Goal: Transaction & Acquisition: Book appointment/travel/reservation

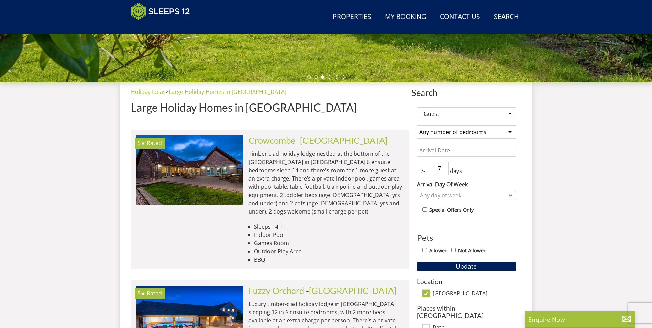
scroll to position [214, 0]
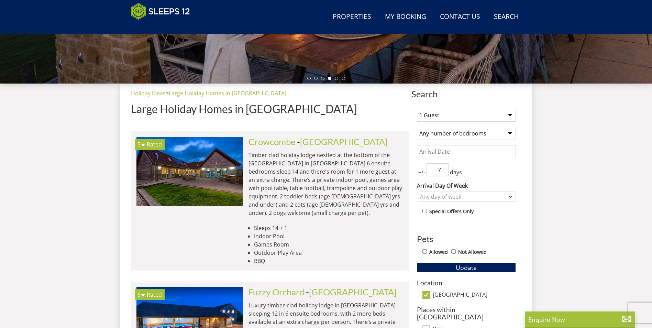
click at [508, 114] on select "1 Guest 2 Guests 3 Guests 4 Guests 5 Guests 6 Guests 7 Guests 8 Guests 9 Guests…" at bounding box center [466, 115] width 99 height 13
select select "5"
click at [417, 109] on select "1 Guest 2 Guests 3 Guests 4 Guests 5 Guests 6 Guests 7 Guests 8 Guests 9 Guests…" at bounding box center [466, 115] width 99 height 13
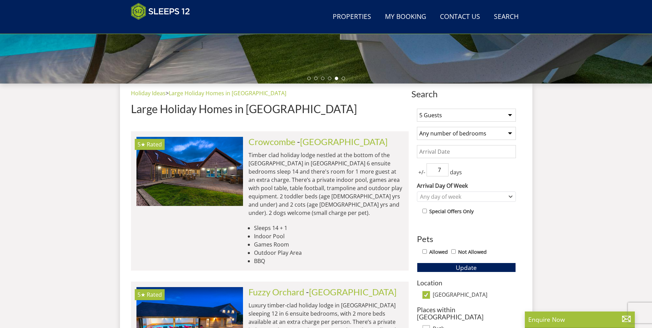
click at [480, 132] on select "Any number of bedrooms 1 Bedroom 2 Bedrooms 3 Bedrooms 4 Bedrooms 5 Bedrooms 6 …" at bounding box center [466, 133] width 99 height 13
select select "4"
click at [417, 127] on select "Any number of bedrooms 1 Bedroom 2 Bedrooms 3 Bedrooms 4 Bedrooms 5 Bedrooms 6 …" at bounding box center [466, 133] width 99 height 13
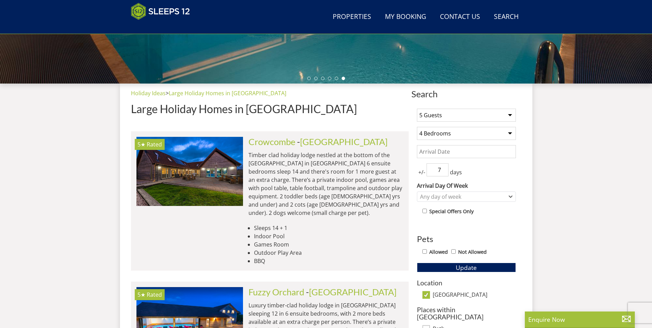
click at [461, 149] on input "Date" at bounding box center [466, 151] width 99 height 13
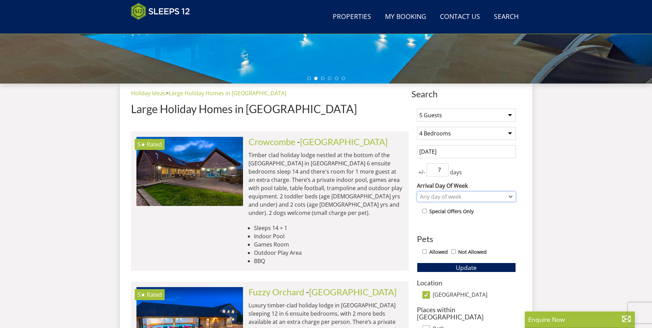
click at [443, 198] on div "Any day of week" at bounding box center [462, 197] width 89 height 8
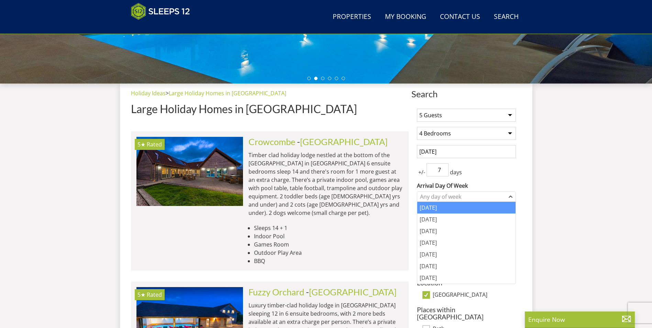
click at [442, 209] on div "[DATE]" at bounding box center [466, 208] width 98 height 12
click at [486, 173] on div "+/- 7 days" at bounding box center [466, 169] width 99 height 13
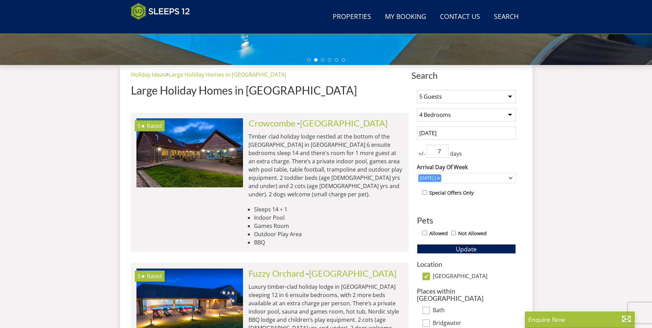
scroll to position [249, 0]
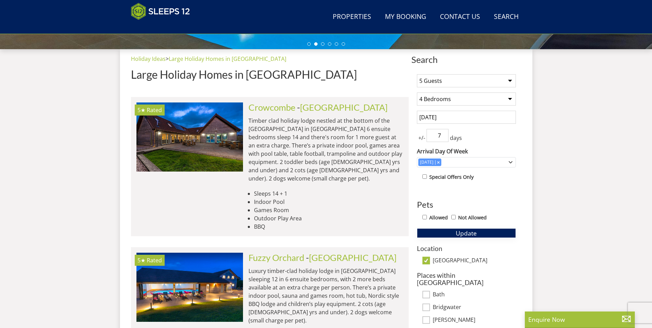
click at [474, 232] on span "Update" at bounding box center [466, 233] width 21 height 8
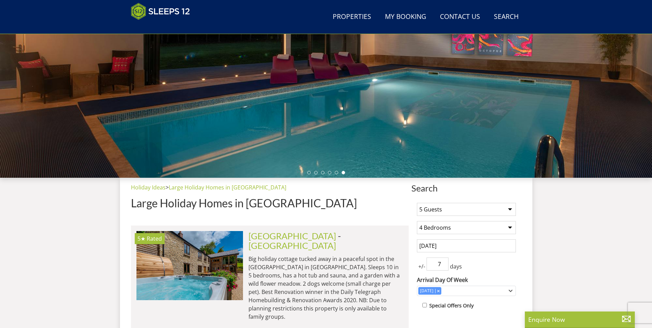
scroll to position [111, 0]
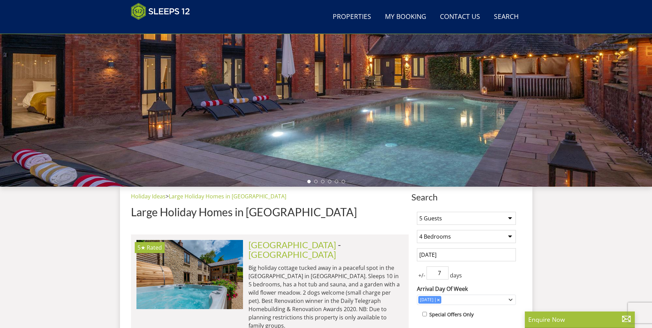
click at [464, 255] on input "06/07/2026" at bounding box center [466, 254] width 99 height 13
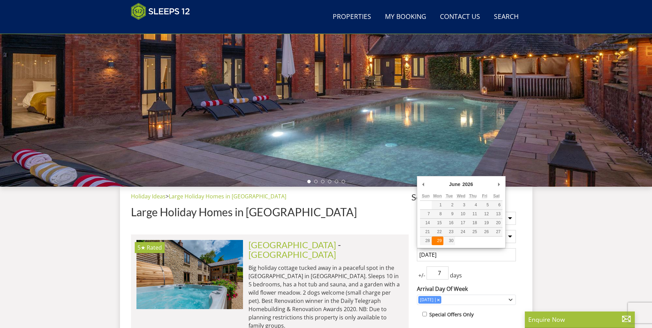
type input "[DATE]"
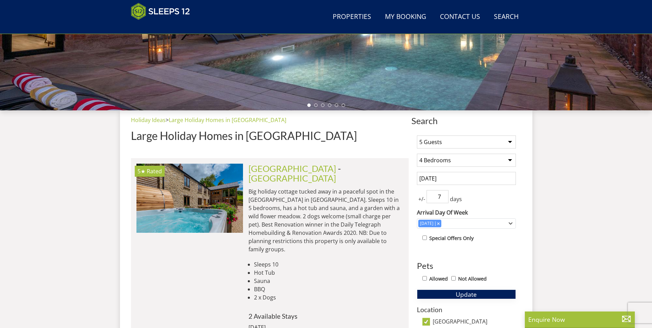
scroll to position [214, 0]
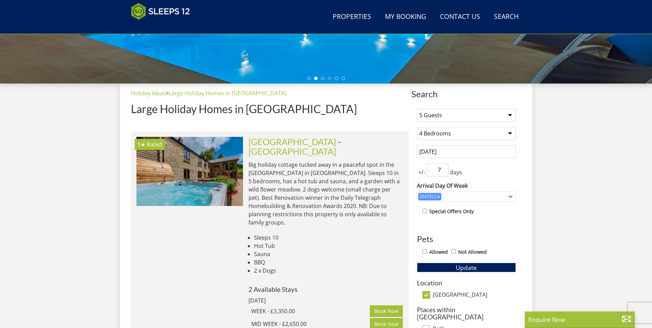
click at [474, 267] on span "Update" at bounding box center [466, 267] width 21 height 8
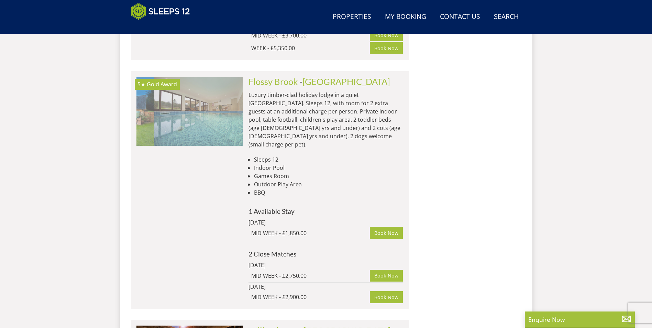
scroll to position [0, 213]
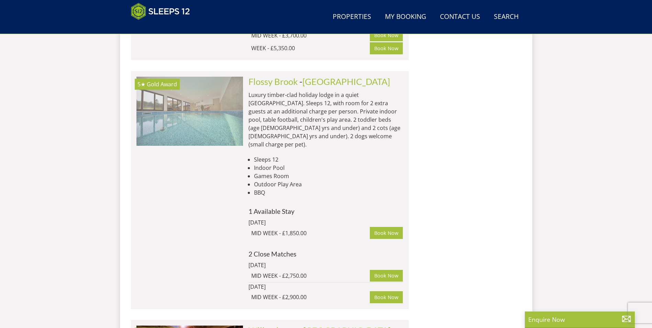
click at [208, 87] on img at bounding box center [189, 111] width 107 height 69
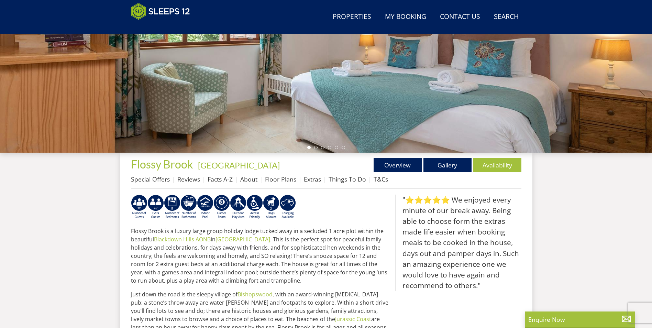
scroll to position [149, 0]
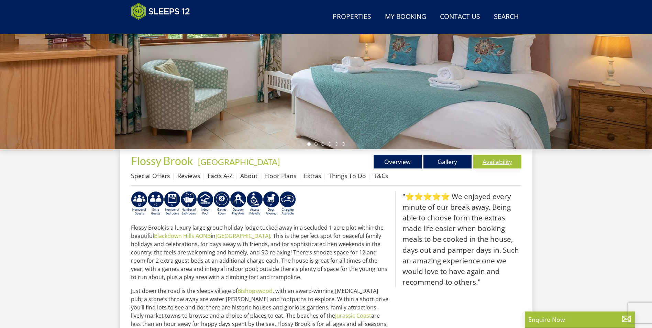
click at [500, 165] on link "Availability" at bounding box center [497, 162] width 48 height 14
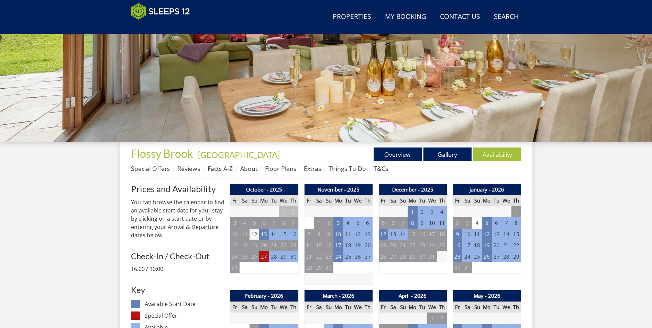
scroll to position [181, 0]
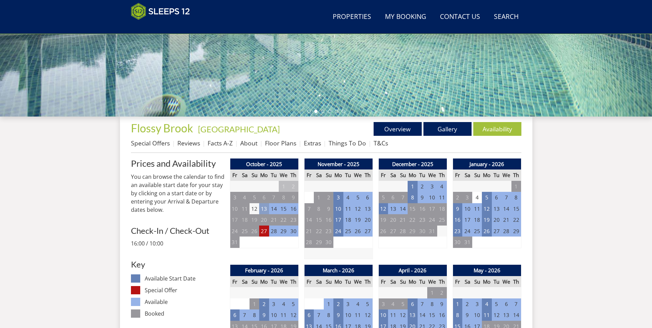
click at [266, 209] on td "13" at bounding box center [264, 208] width 10 height 11
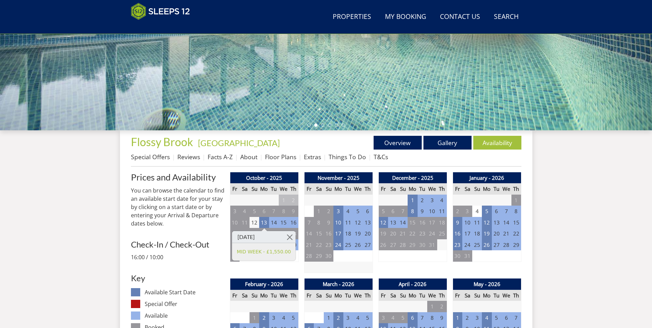
scroll to position [180, 0]
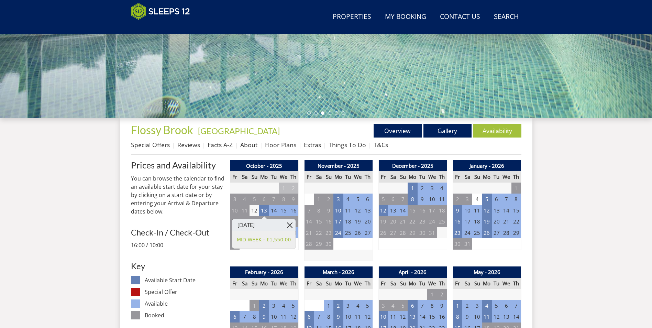
click at [290, 226] on link at bounding box center [289, 225] width 12 height 12
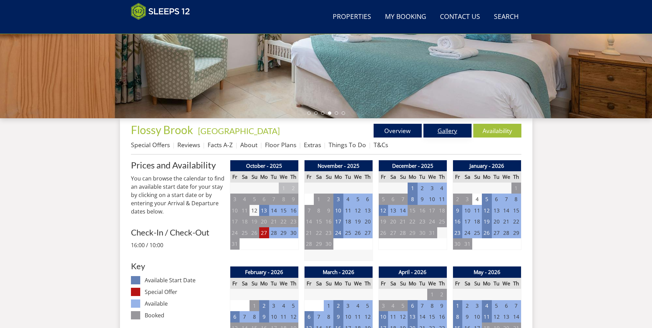
click at [448, 132] on link "Gallery" at bounding box center [447, 131] width 48 height 14
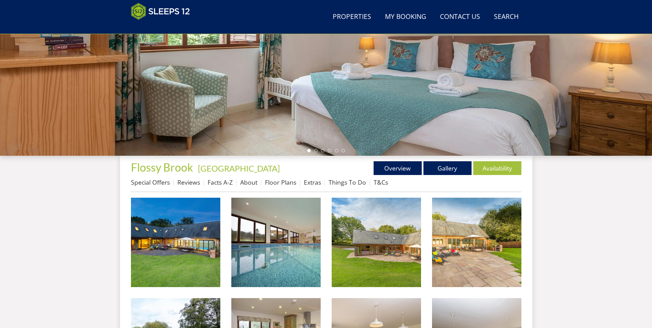
scroll to position [145, 0]
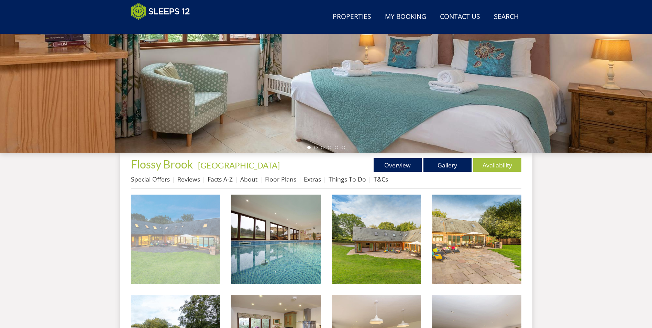
click at [177, 251] on img at bounding box center [175, 238] width 89 height 89
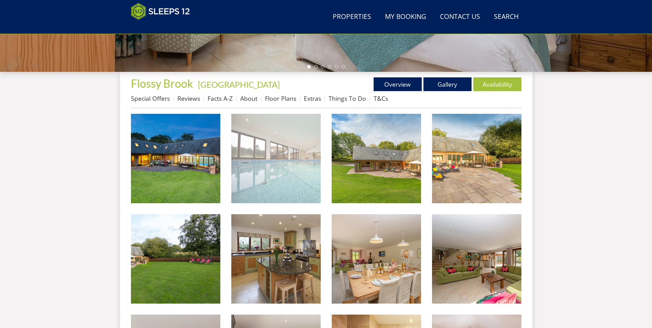
scroll to position [214, 0]
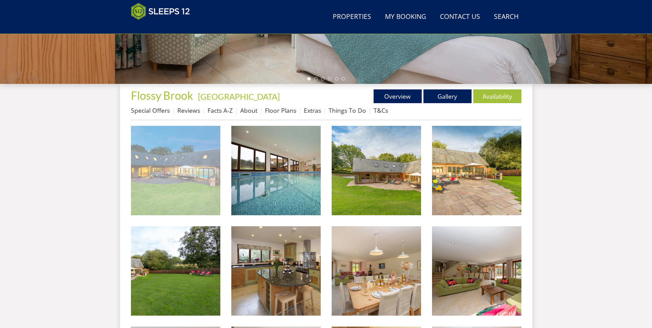
click at [169, 175] on img at bounding box center [175, 170] width 89 height 89
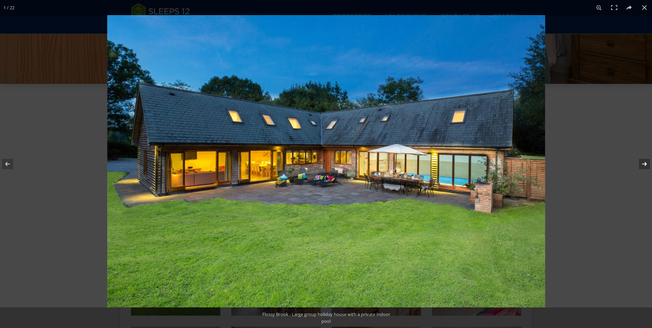
click at [646, 163] on button at bounding box center [640, 164] width 24 height 34
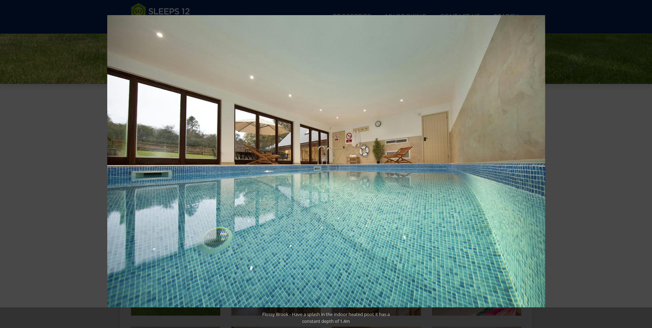
click at [646, 163] on button at bounding box center [640, 164] width 24 height 34
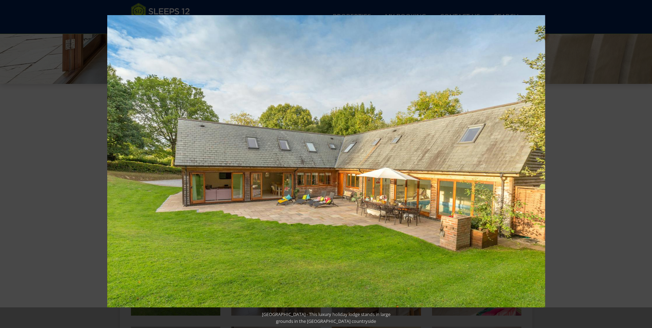
click at [646, 163] on button at bounding box center [640, 164] width 24 height 34
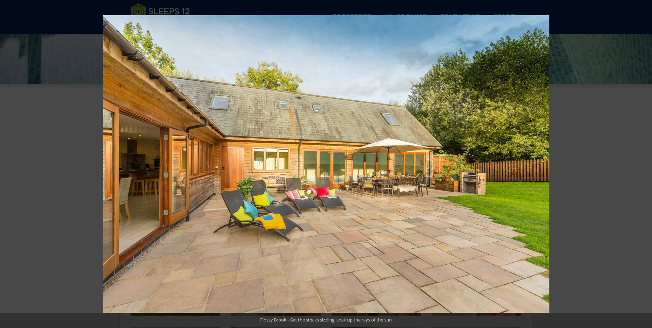
click at [646, 163] on button at bounding box center [640, 164] width 24 height 34
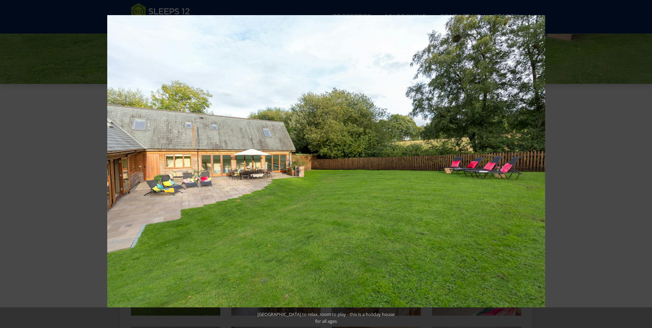
click at [646, 163] on button at bounding box center [640, 164] width 24 height 34
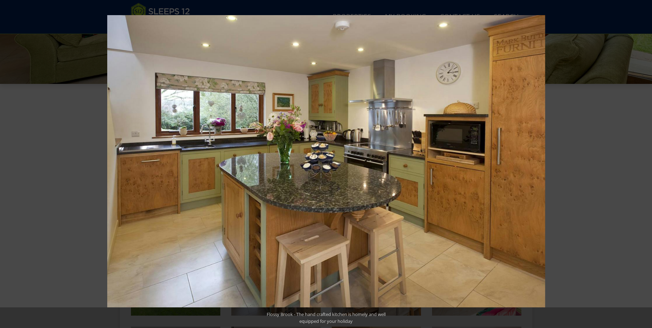
click at [646, 163] on button at bounding box center [640, 164] width 24 height 34
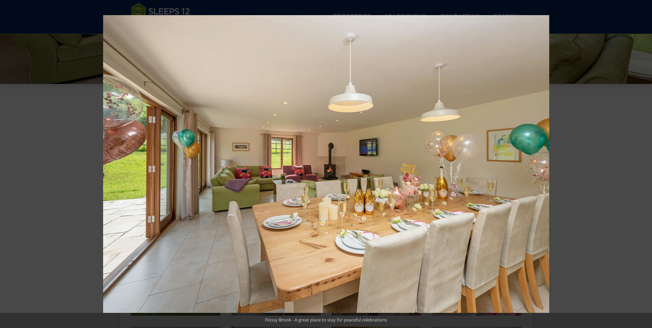
click at [646, 163] on button at bounding box center [640, 164] width 24 height 34
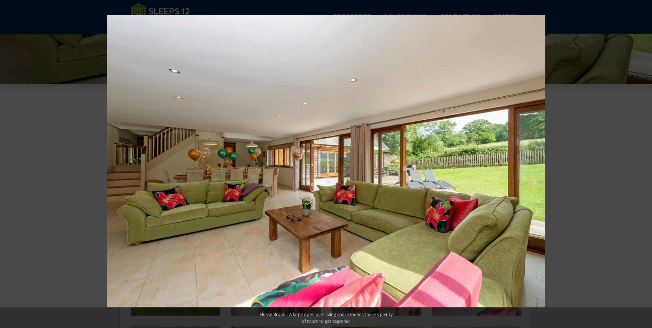
click at [646, 163] on button at bounding box center [640, 164] width 24 height 34
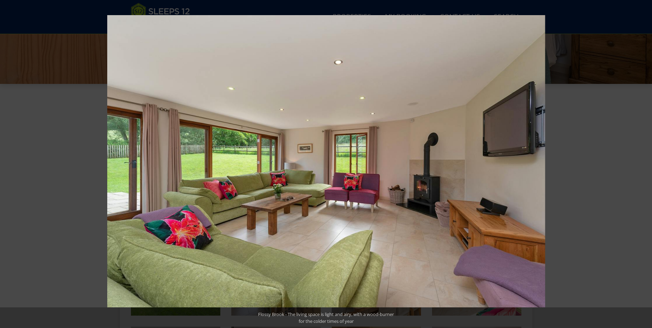
click at [646, 163] on button at bounding box center [640, 164] width 24 height 34
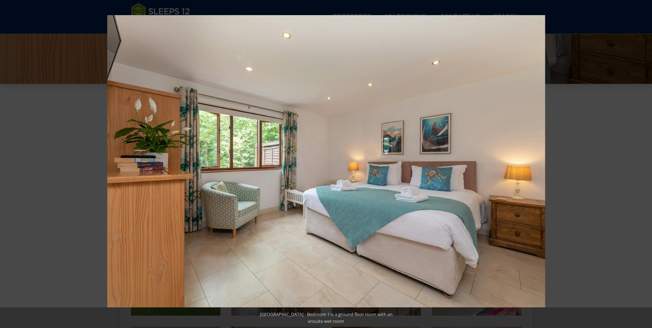
click at [646, 163] on button at bounding box center [640, 164] width 24 height 34
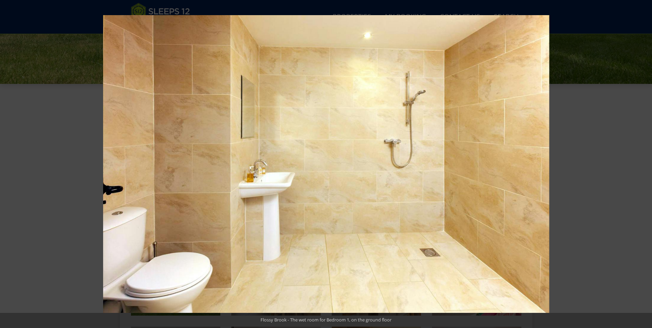
click at [646, 163] on button at bounding box center [640, 164] width 24 height 34
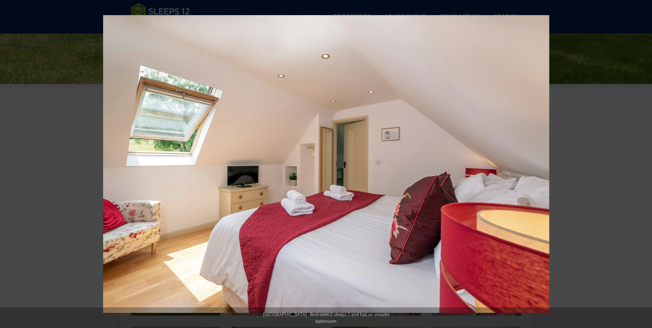
click at [646, 163] on button at bounding box center [640, 164] width 24 height 34
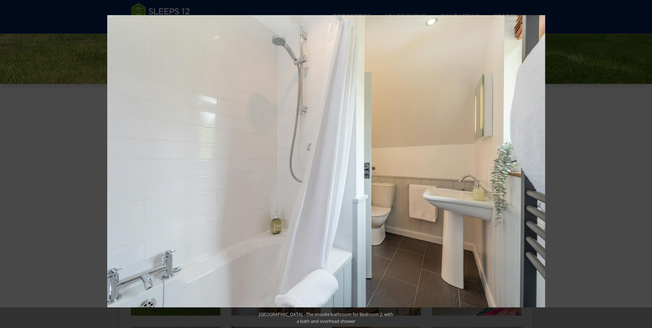
click at [646, 163] on button at bounding box center [640, 164] width 24 height 34
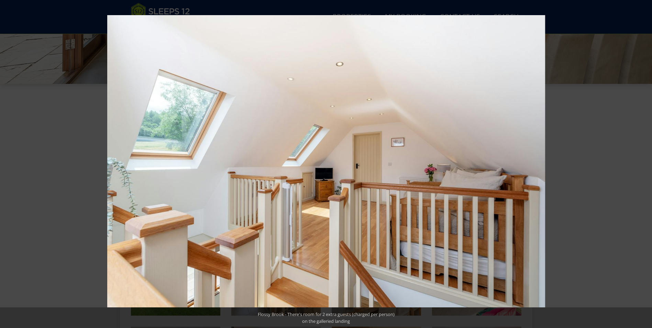
click at [646, 163] on button at bounding box center [640, 164] width 24 height 34
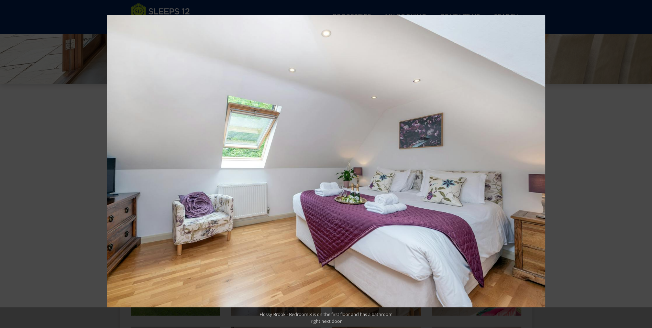
click at [646, 163] on button at bounding box center [640, 164] width 24 height 34
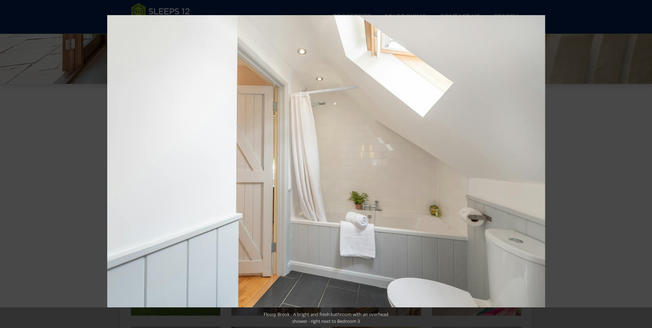
click at [646, 163] on button at bounding box center [640, 164] width 24 height 34
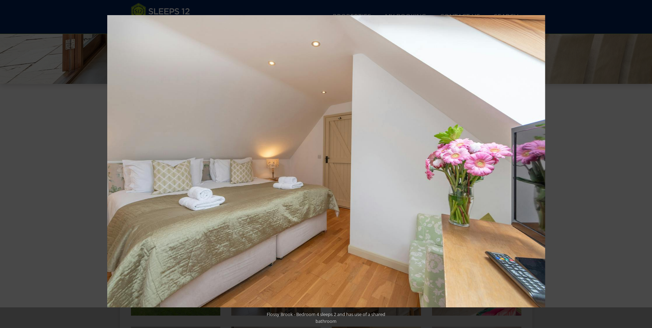
click at [646, 163] on button at bounding box center [640, 164] width 24 height 34
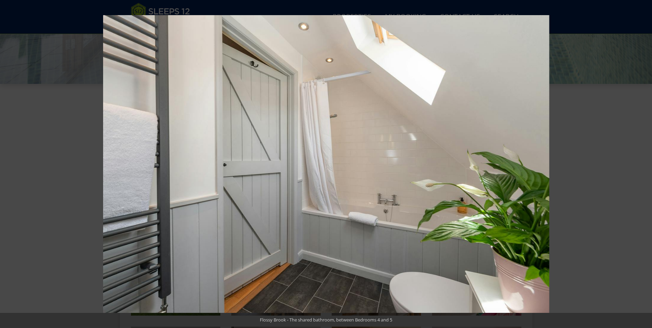
click at [646, 163] on button at bounding box center [640, 164] width 24 height 34
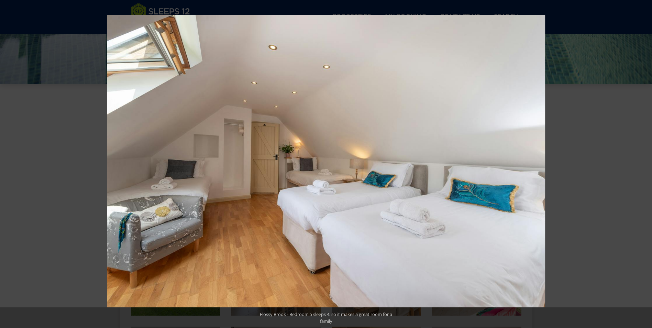
click at [646, 163] on button at bounding box center [640, 164] width 24 height 34
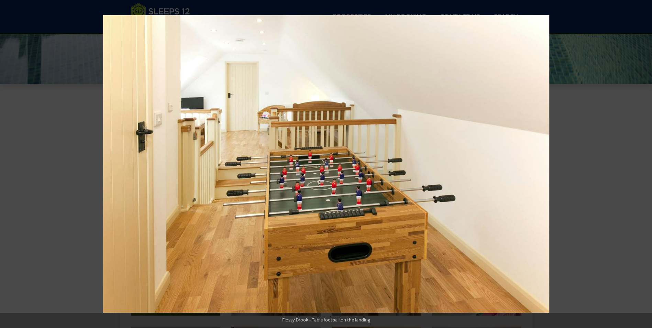
click at [646, 163] on button at bounding box center [640, 164] width 24 height 34
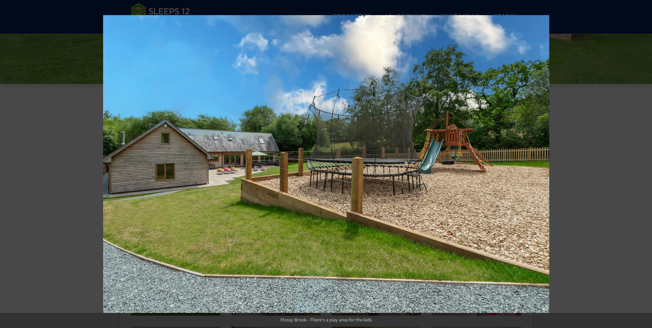
click at [646, 163] on button at bounding box center [640, 164] width 24 height 34
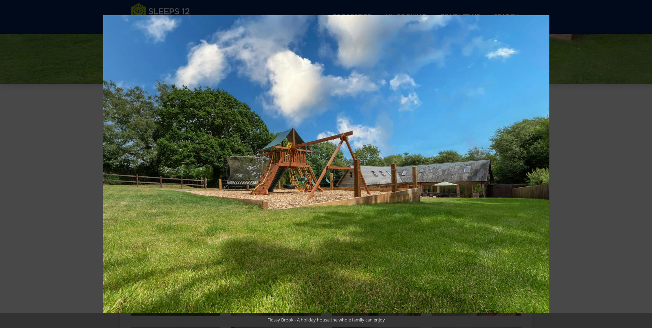
click at [646, 163] on button at bounding box center [640, 164] width 24 height 34
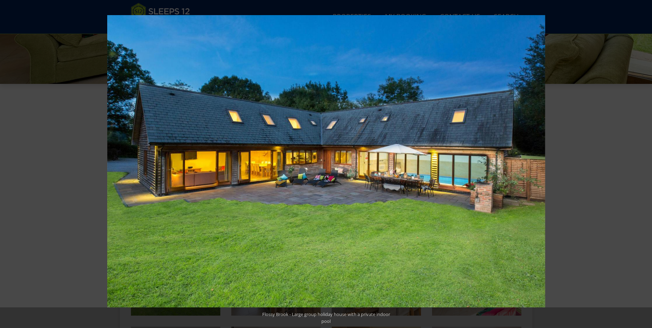
click at [646, 163] on button at bounding box center [640, 164] width 24 height 34
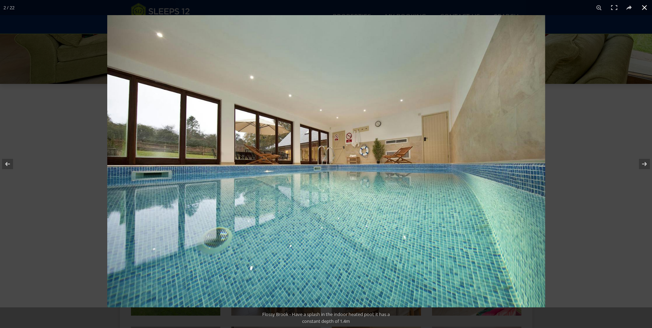
click at [645, 7] on button at bounding box center [644, 7] width 15 height 15
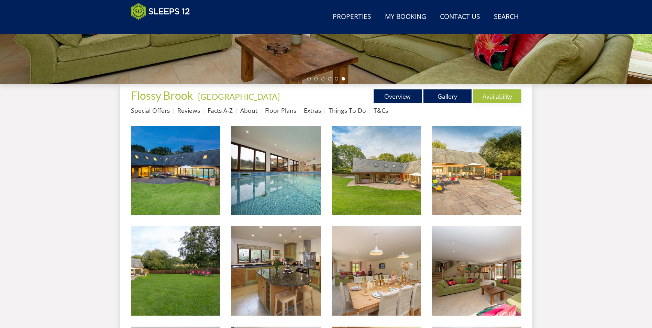
click at [510, 96] on link "Availability" at bounding box center [497, 96] width 48 height 14
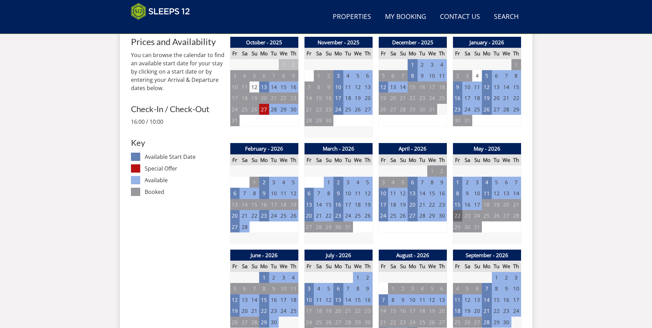
scroll to position [353, 0]
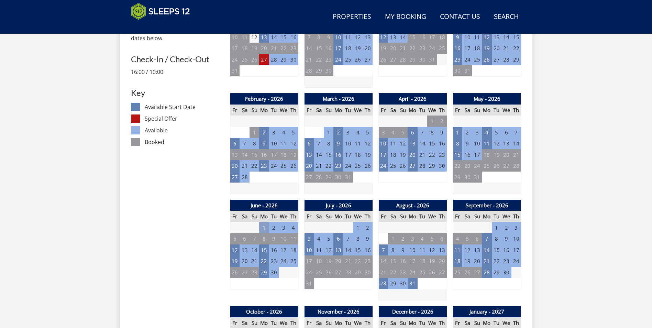
click at [263, 227] on td "1" at bounding box center [264, 227] width 10 height 11
click at [281, 286] on td "8" at bounding box center [284, 283] width 10 height 11
click at [264, 261] on td "22" at bounding box center [264, 260] width 10 height 11
click at [290, 275] on link at bounding box center [289, 276] width 12 height 12
click at [263, 229] on td "1" at bounding box center [264, 227] width 10 height 11
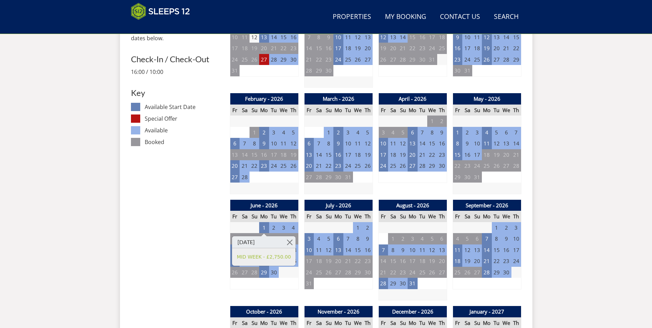
drag, startPoint x: 287, startPoint y: 288, endPoint x: 289, endPoint y: 275, distance: 13.2
click at [287, 286] on td "8" at bounding box center [284, 283] width 10 height 11
click at [488, 144] on td "11" at bounding box center [487, 143] width 10 height 11
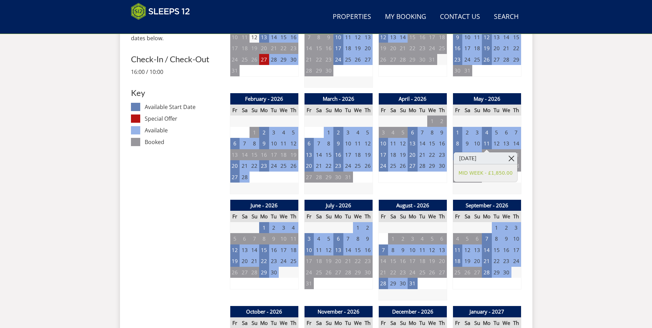
click at [513, 158] on link at bounding box center [511, 158] width 12 height 12
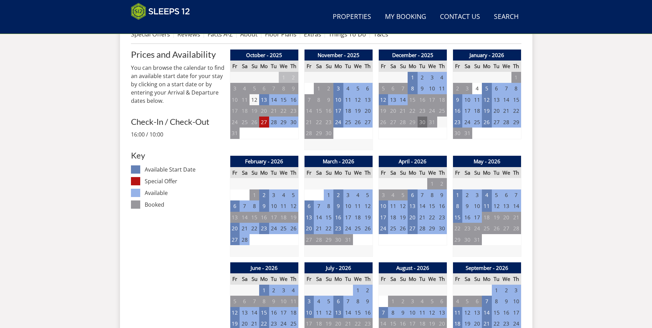
scroll to position [284, 0]
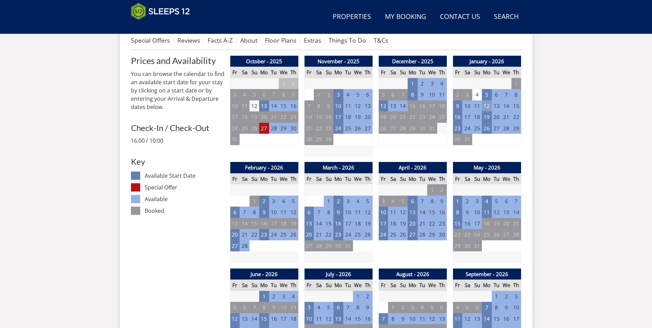
click at [489, 106] on td "12" at bounding box center [487, 105] width 10 height 11
click at [513, 122] on link at bounding box center [512, 120] width 12 height 12
click at [488, 118] on td "19" at bounding box center [487, 116] width 10 height 11
click at [513, 131] on link at bounding box center [512, 132] width 12 height 12
click at [484, 127] on td "26" at bounding box center [487, 128] width 10 height 11
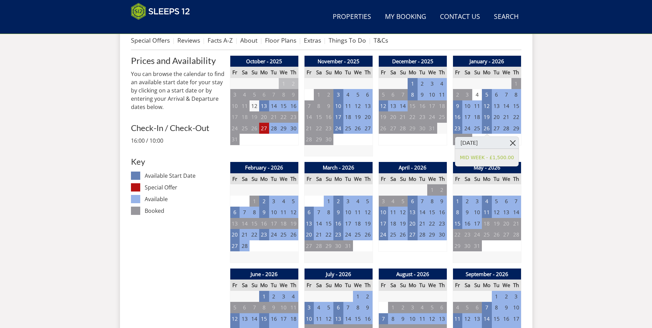
click at [513, 141] on link at bounding box center [512, 143] width 12 height 12
click at [412, 96] on td "8" at bounding box center [412, 94] width 10 height 11
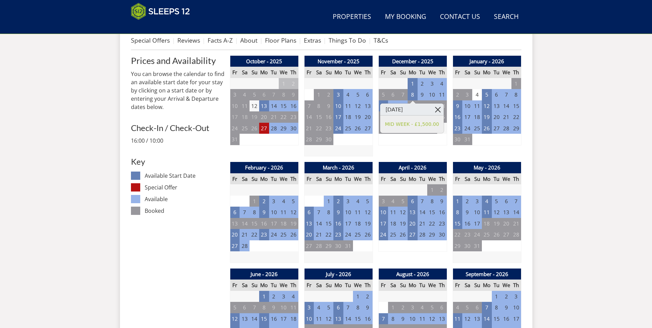
click at [439, 110] on link at bounding box center [438, 109] width 12 height 12
click at [338, 94] on td "3" at bounding box center [338, 94] width 10 height 11
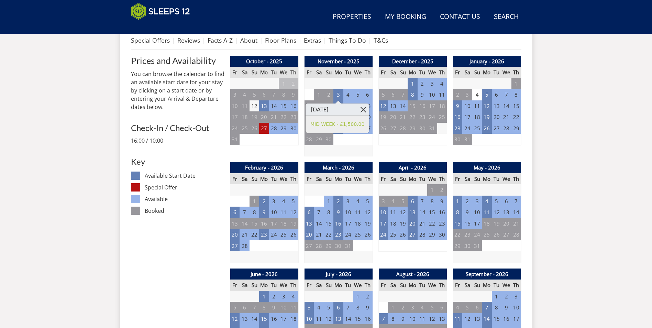
click at [365, 111] on link at bounding box center [363, 109] width 12 height 12
click at [263, 128] on td "27" at bounding box center [264, 128] width 10 height 11
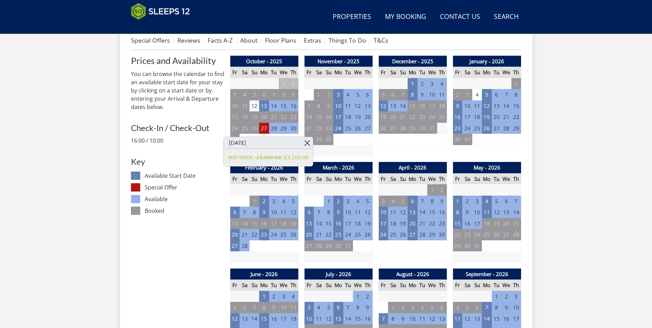
click at [301, 144] on link at bounding box center [307, 143] width 12 height 12
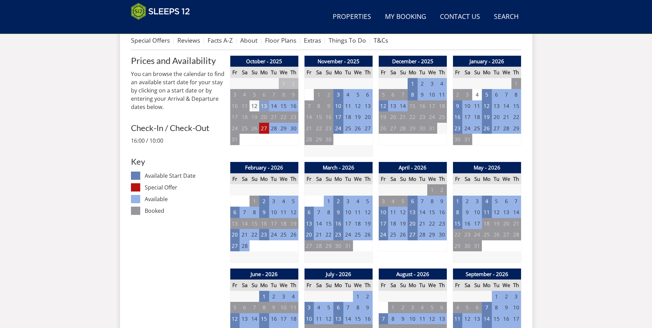
click at [265, 107] on td "13" at bounding box center [264, 105] width 10 height 11
click at [291, 121] on link at bounding box center [289, 120] width 12 height 12
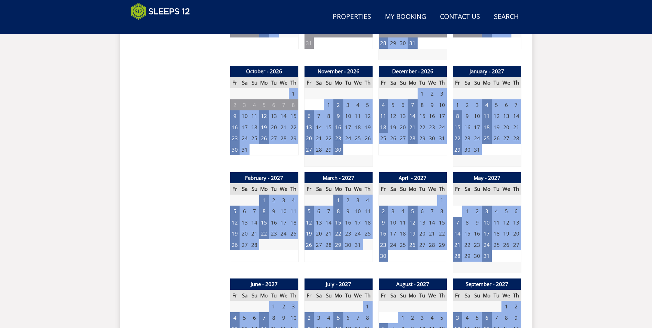
scroll to position [593, 0]
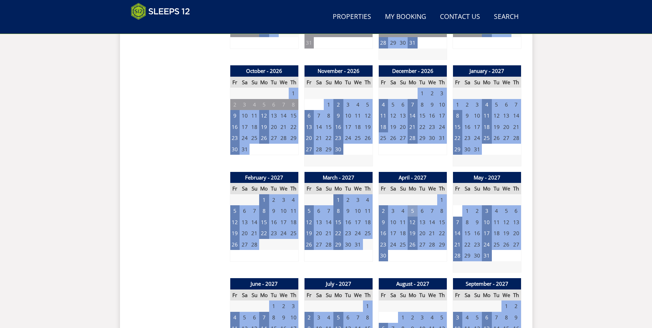
click at [413, 211] on td "5" at bounding box center [412, 210] width 10 height 11
click at [438, 225] on link at bounding box center [438, 226] width 12 height 12
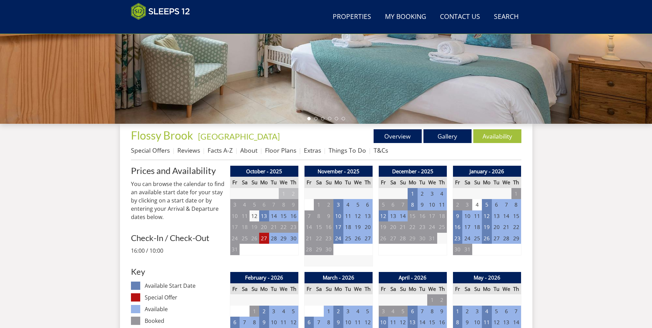
scroll to position [206, 0]
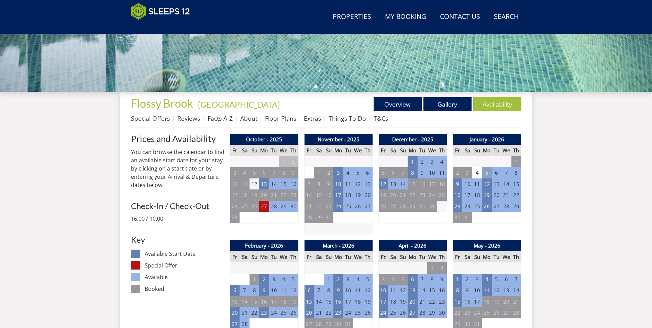
click at [487, 174] on td "5" at bounding box center [487, 172] width 10 height 11
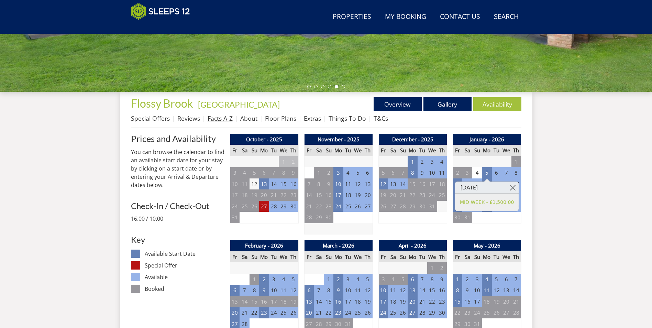
click at [223, 120] on link "Facts A-Z" at bounding box center [220, 118] width 25 height 8
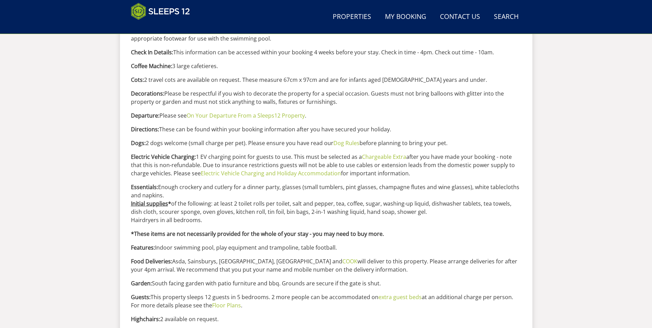
scroll to position [392, 0]
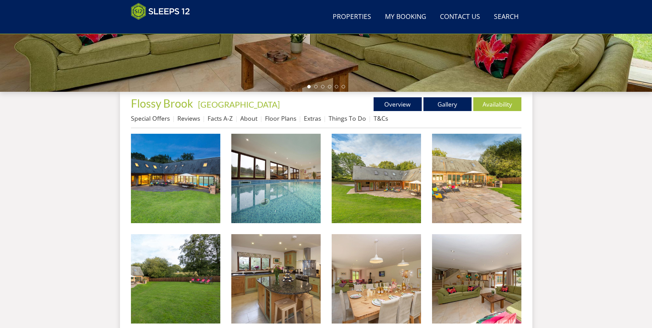
scroll to position [214, 0]
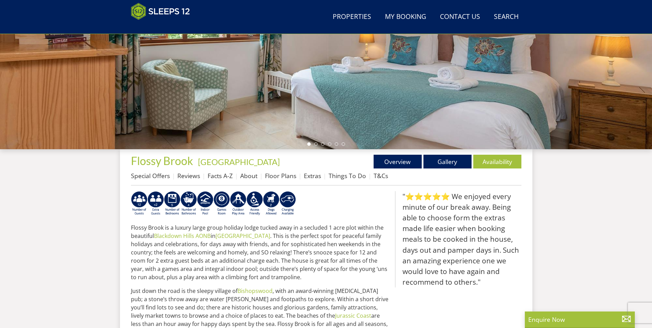
scroll to position [1142, 0]
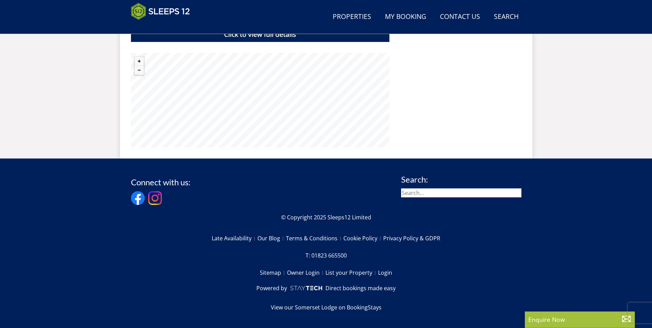
select select "5"
select select "4"
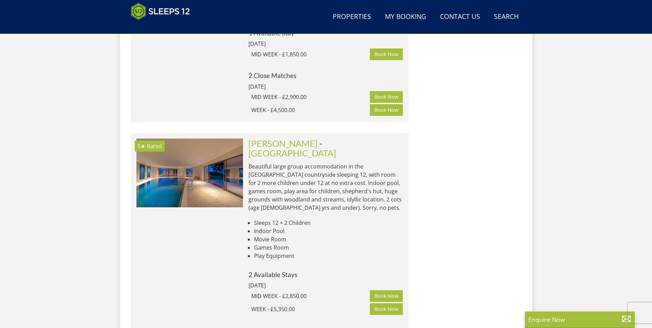
scroll to position [2070, 0]
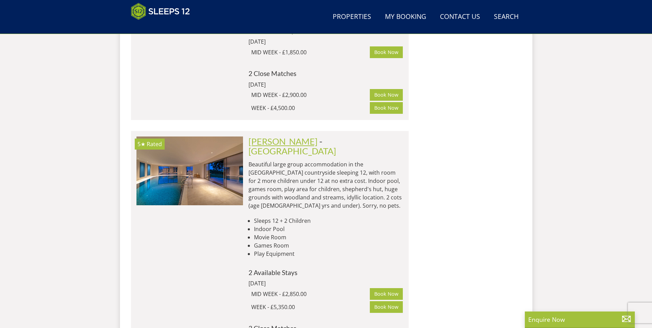
click at [277, 136] on link "[PERSON_NAME]" at bounding box center [282, 141] width 69 height 10
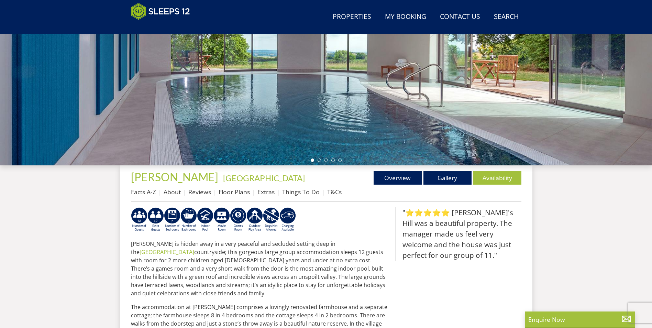
scroll to position [146, 0]
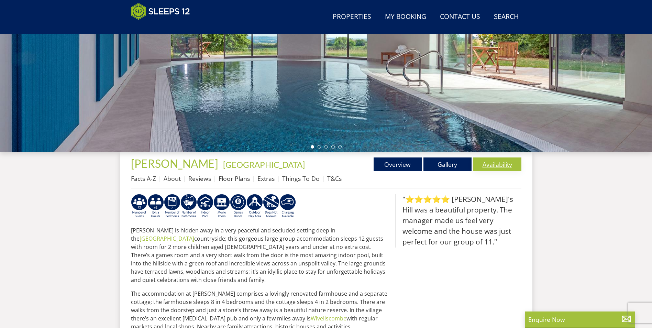
click at [500, 163] on link "Availability" at bounding box center [497, 164] width 48 height 14
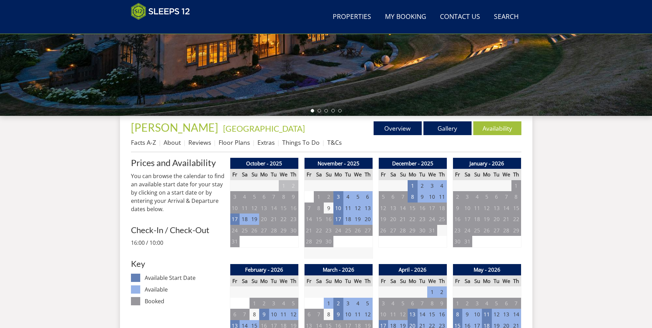
scroll to position [182, 0]
click at [234, 220] on td "17" at bounding box center [235, 218] width 10 height 11
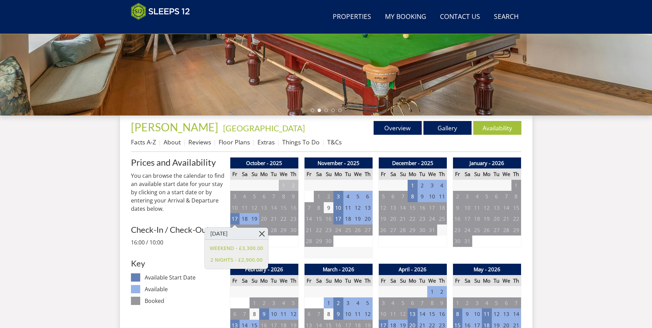
click at [257, 234] on link at bounding box center [262, 233] width 12 height 12
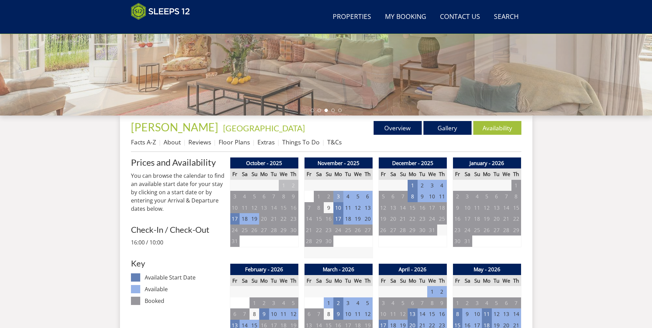
click at [337, 196] on td "3" at bounding box center [338, 196] width 10 height 11
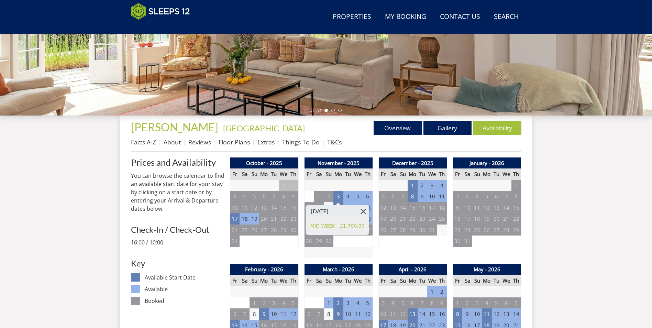
click at [365, 210] on link at bounding box center [363, 211] width 12 height 12
click at [411, 198] on td "8" at bounding box center [412, 196] width 10 height 11
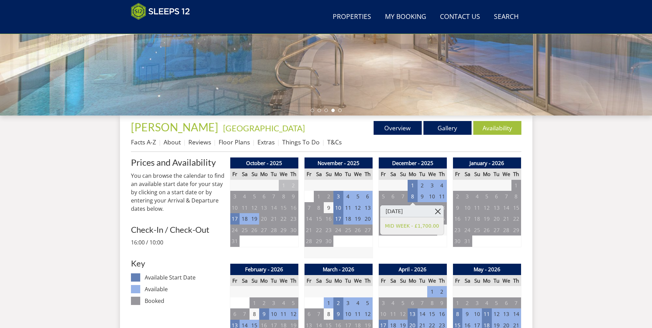
click at [440, 211] on link at bounding box center [438, 211] width 12 height 12
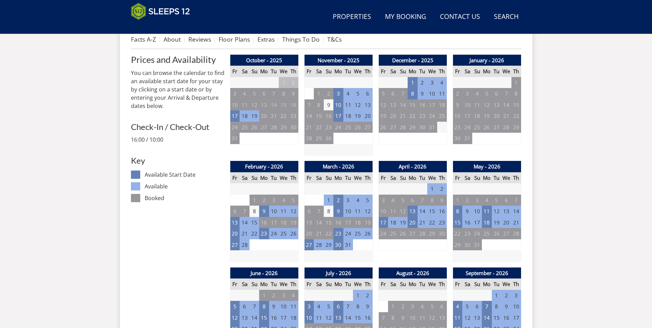
scroll to position [286, 0]
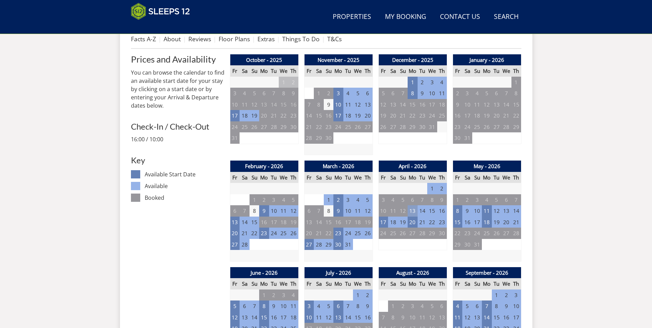
click at [414, 212] on td "13" at bounding box center [412, 210] width 10 height 11
click at [437, 226] on link at bounding box center [438, 226] width 12 height 12
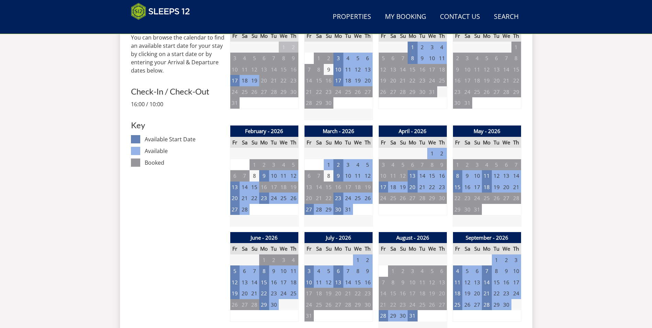
scroll to position [354, 0]
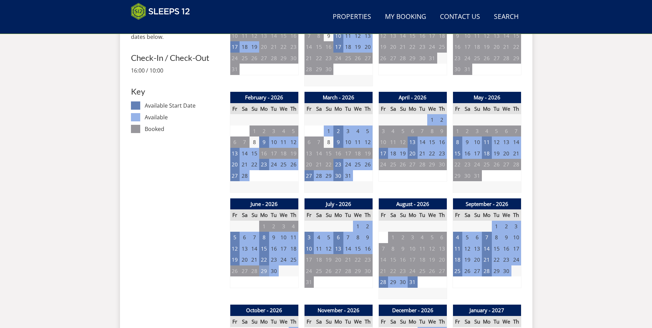
click at [262, 273] on td "29" at bounding box center [264, 270] width 10 height 11
click at [288, 287] on link at bounding box center [289, 285] width 12 height 12
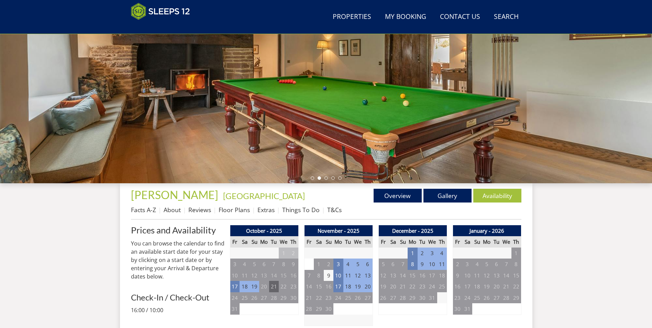
scroll to position [79, 0]
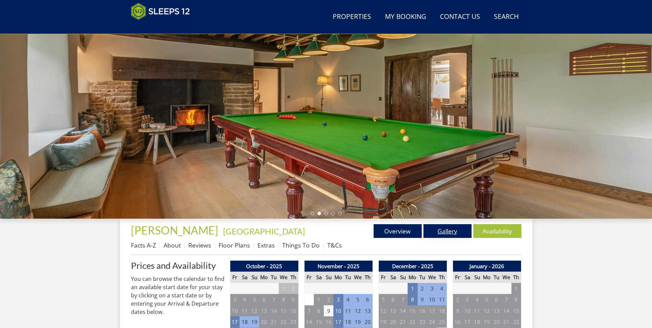
click at [457, 232] on link "Gallery" at bounding box center [447, 231] width 48 height 14
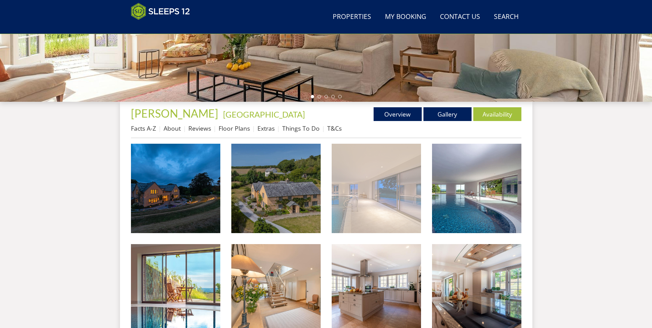
scroll to position [215, 0]
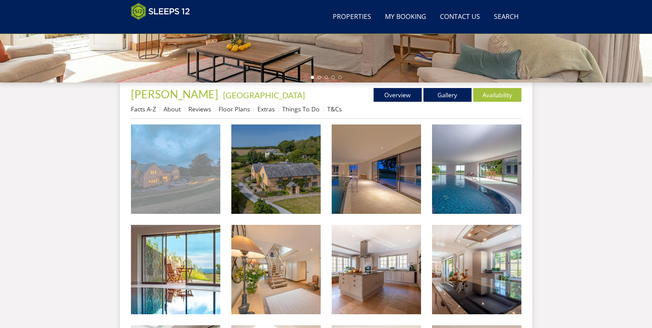
click at [189, 183] on img at bounding box center [175, 168] width 89 height 89
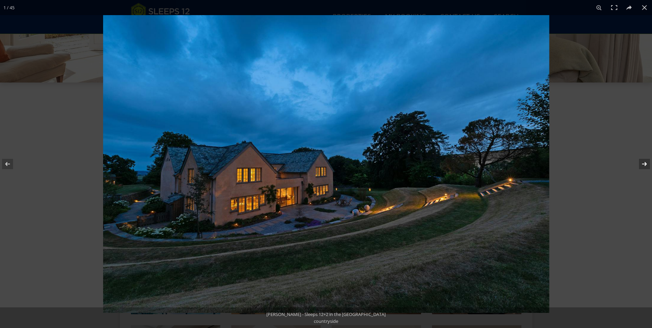
click at [646, 166] on button at bounding box center [640, 164] width 24 height 34
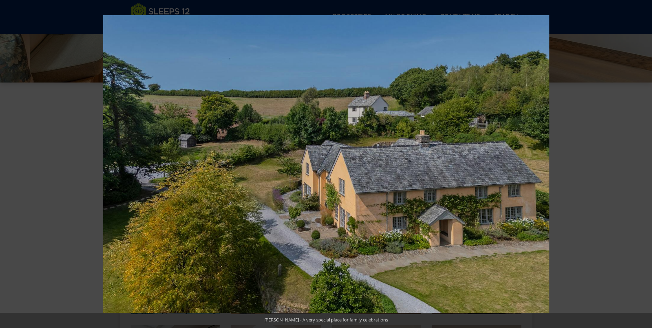
click at [646, 166] on button at bounding box center [640, 164] width 24 height 34
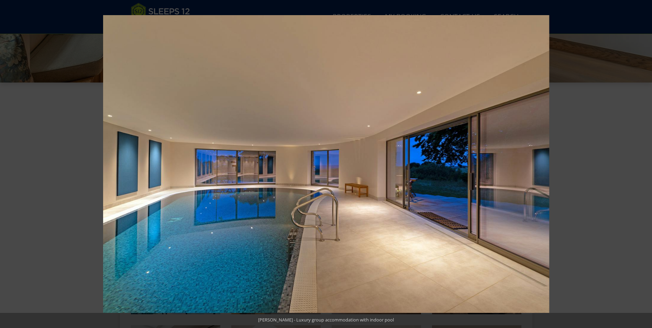
click at [646, 166] on button at bounding box center [640, 164] width 24 height 34
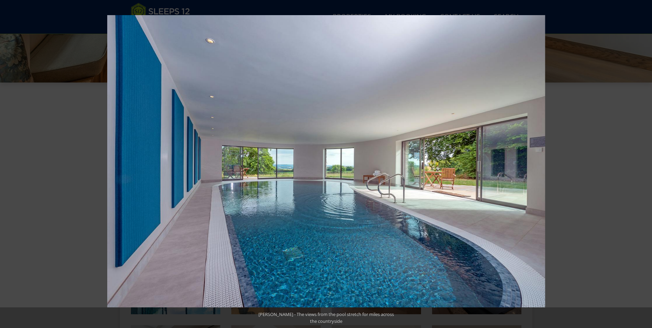
click at [646, 166] on button at bounding box center [640, 164] width 24 height 34
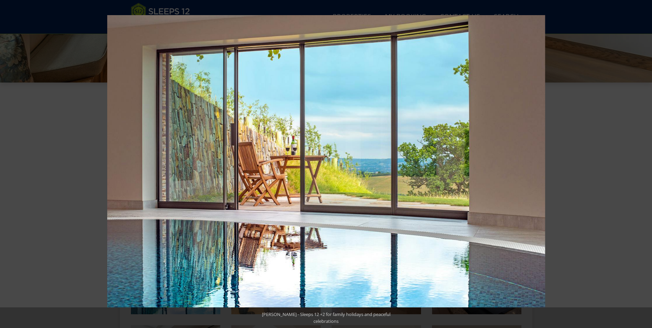
click at [646, 166] on button at bounding box center [640, 164] width 24 height 34
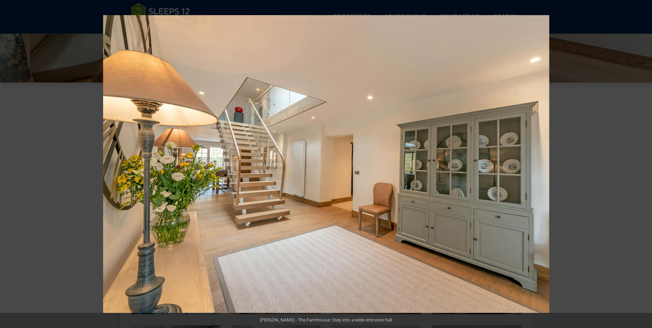
click at [646, 166] on button at bounding box center [640, 164] width 24 height 34
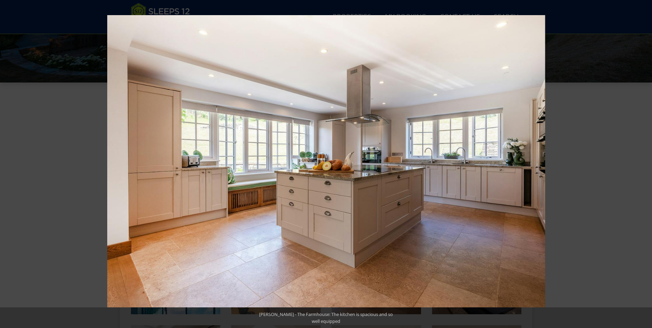
click at [646, 166] on button at bounding box center [640, 164] width 24 height 34
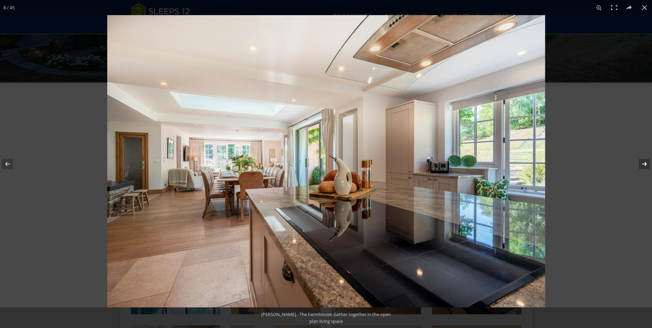
click at [644, 165] on button at bounding box center [640, 164] width 24 height 34
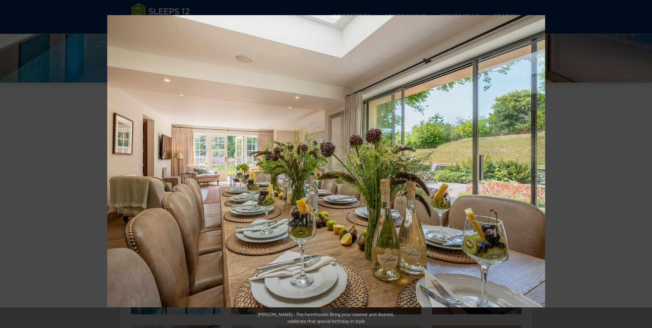
click at [644, 165] on button at bounding box center [640, 164] width 24 height 34
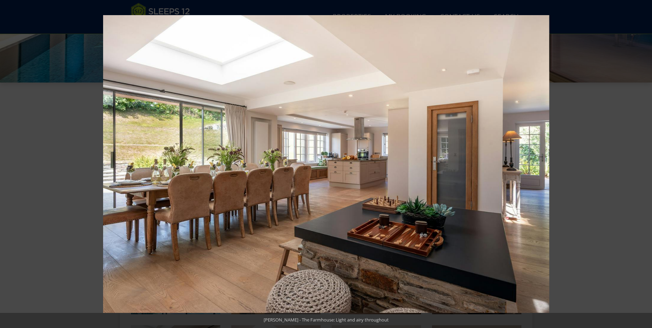
click at [644, 165] on button at bounding box center [640, 164] width 24 height 34
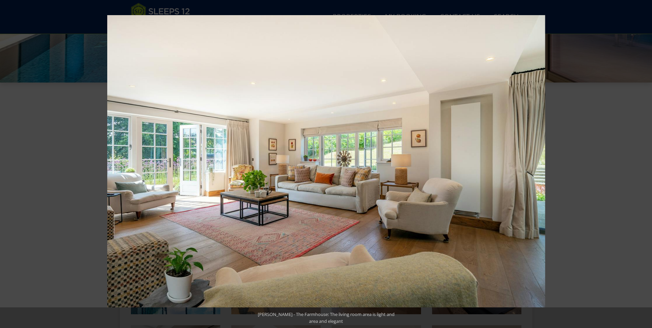
click at [644, 165] on button at bounding box center [640, 164] width 24 height 34
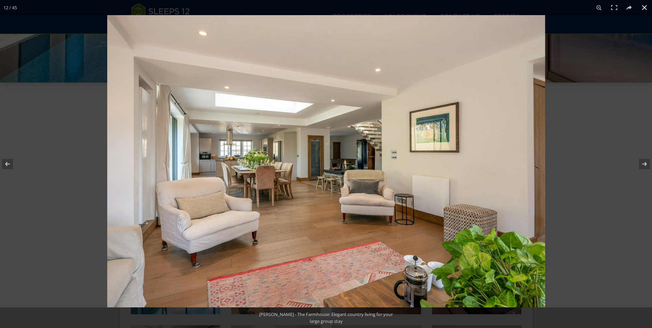
click at [643, 4] on button at bounding box center [644, 7] width 15 height 15
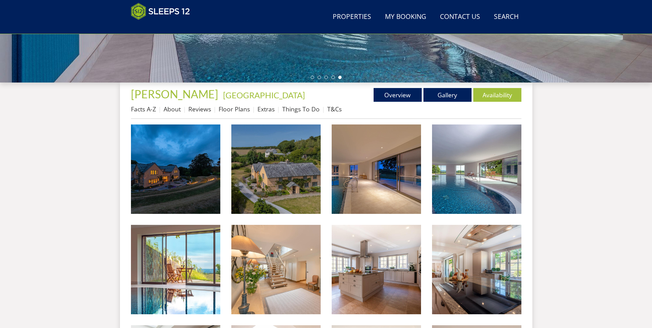
scroll to position [79, 0]
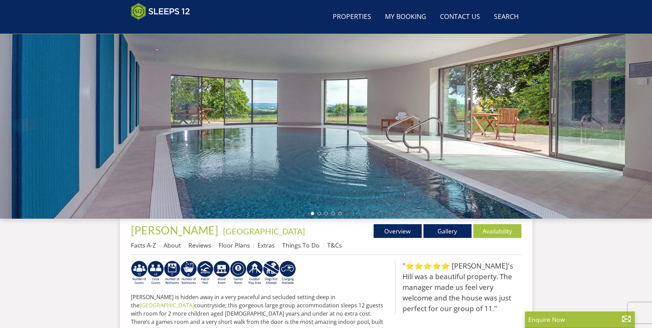
scroll to position [146, 0]
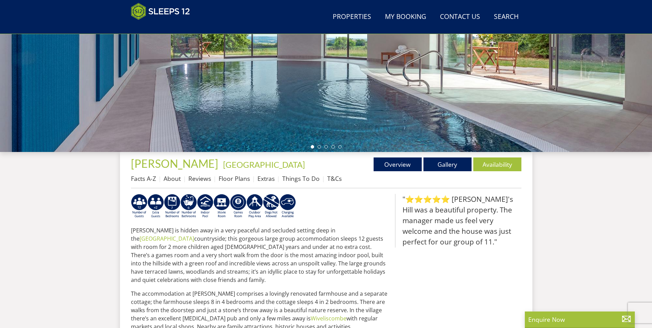
select select "5"
select select "4"
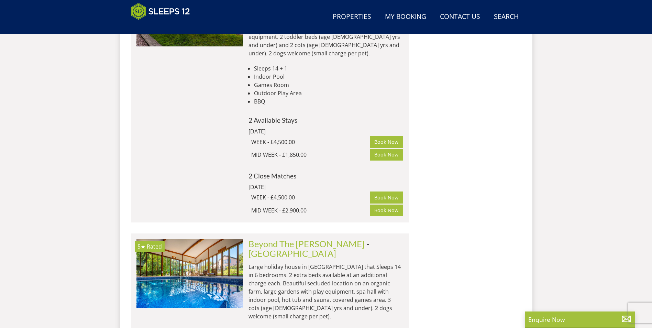
scroll to position [3478, 0]
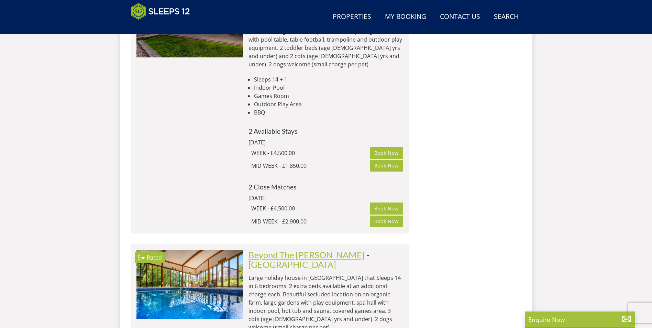
click at [300, 249] on link "Beyond The [PERSON_NAME]" at bounding box center [306, 254] width 116 height 10
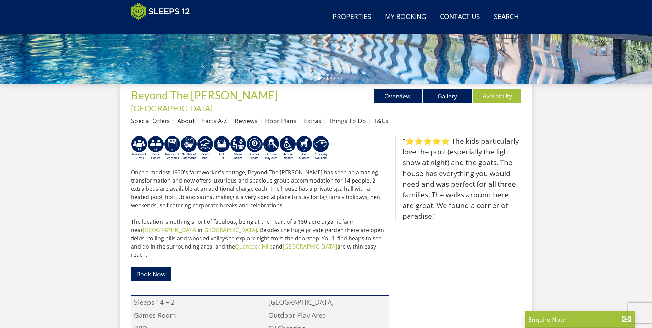
scroll to position [215, 0]
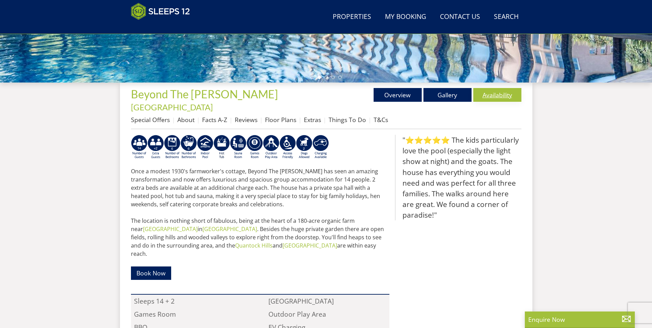
click at [504, 95] on link "Availability" at bounding box center [497, 95] width 48 height 14
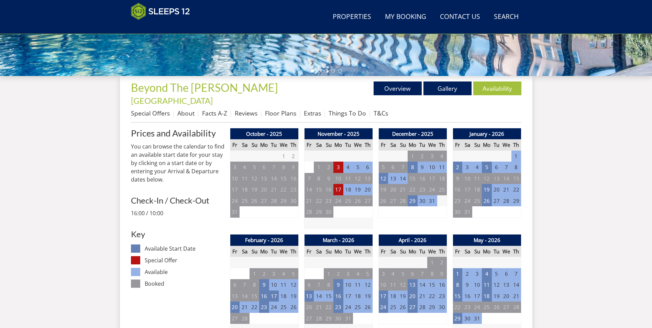
scroll to position [251, 0]
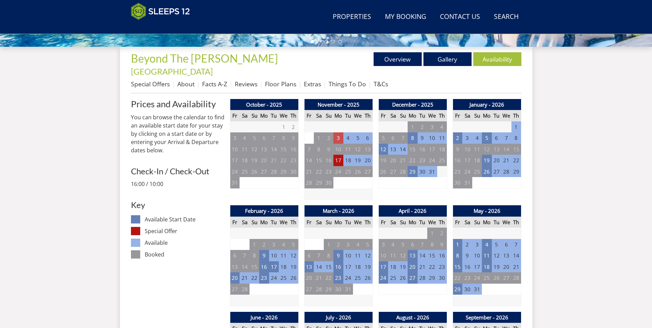
click at [338, 132] on td "3" at bounding box center [338, 137] width 10 height 11
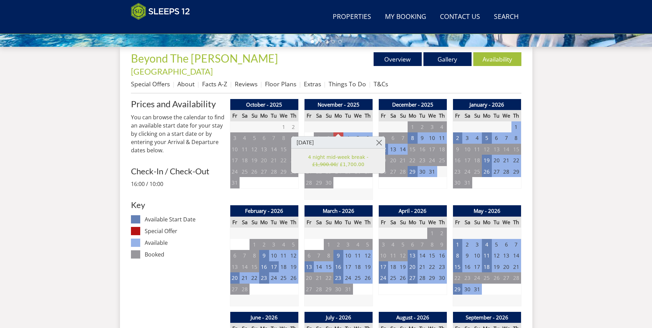
click at [338, 132] on td "3" at bounding box center [338, 137] width 10 height 11
click at [489, 132] on td "5" at bounding box center [487, 137] width 10 height 11
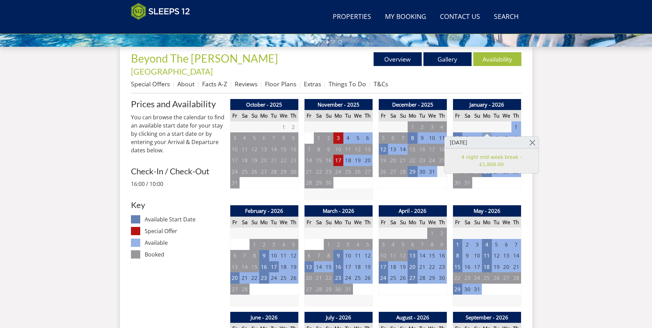
click at [489, 132] on td "5" at bounding box center [487, 137] width 10 height 11
click at [487, 239] on td "4" at bounding box center [487, 244] width 10 height 11
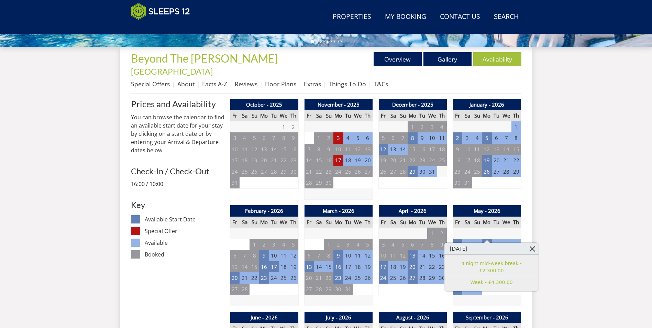
click at [526, 248] on link at bounding box center [532, 249] width 12 height 12
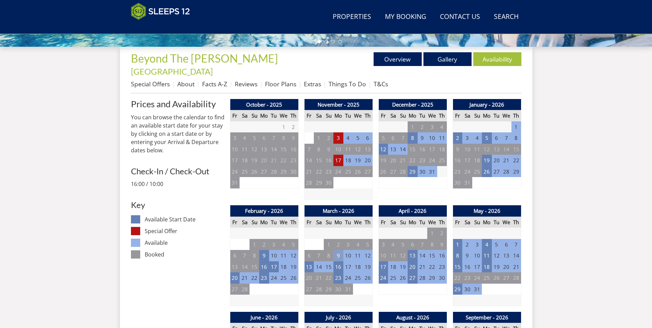
click at [336, 250] on td "9" at bounding box center [338, 255] width 10 height 11
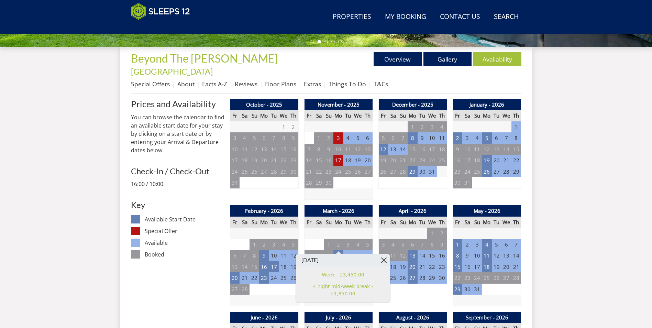
click at [378, 263] on link at bounding box center [384, 260] width 12 height 12
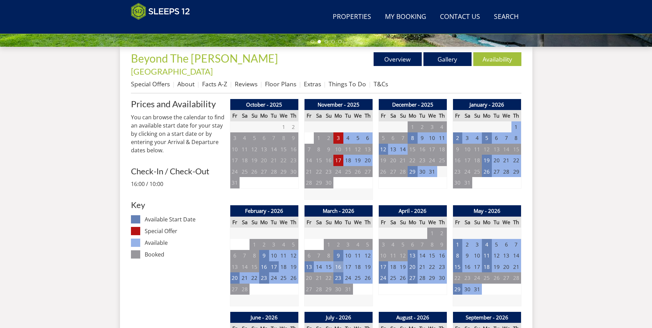
click at [337, 261] on td "16" at bounding box center [338, 266] width 10 height 11
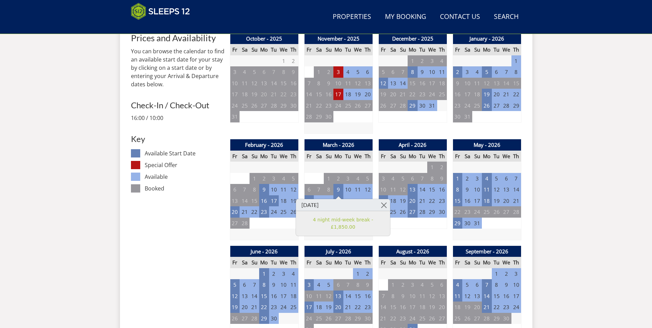
scroll to position [321, 0]
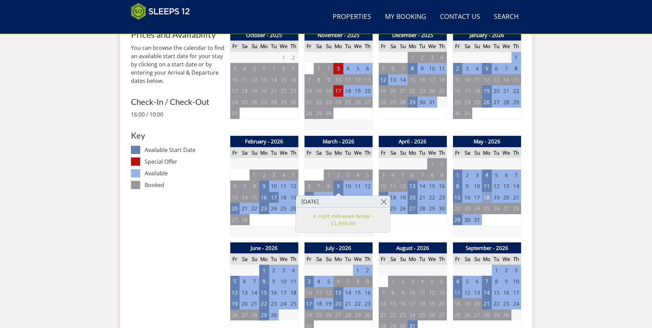
click at [489, 192] on td "18" at bounding box center [487, 197] width 10 height 11
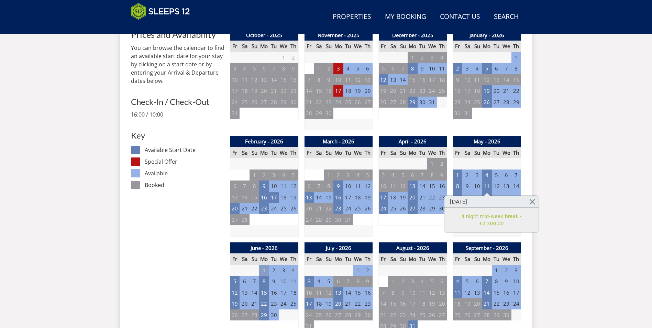
click at [264, 265] on td "1" at bounding box center [264, 270] width 10 height 11
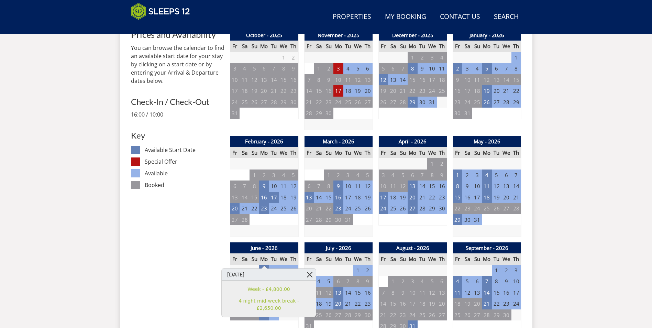
click at [304, 275] on link at bounding box center [310, 274] width 12 height 12
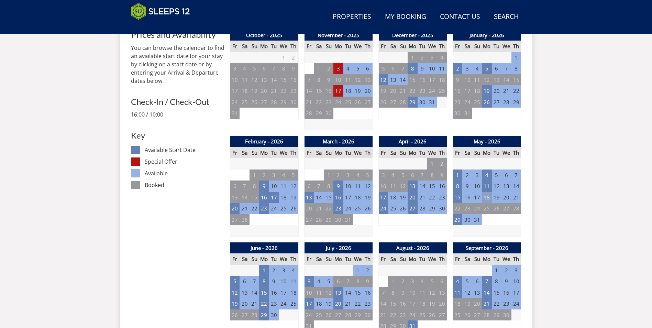
click at [489, 192] on td "18" at bounding box center [487, 197] width 10 height 11
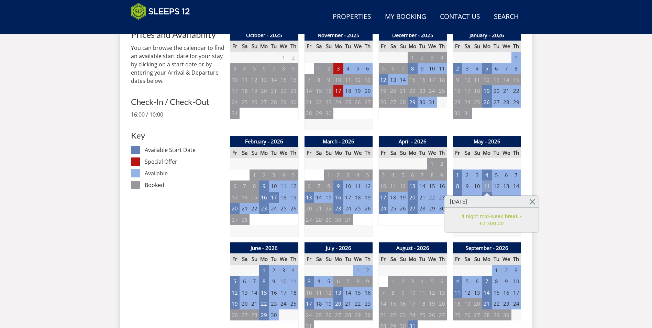
click at [488, 180] on td "11" at bounding box center [487, 185] width 10 height 11
click at [488, 169] on td "4" at bounding box center [487, 174] width 10 height 11
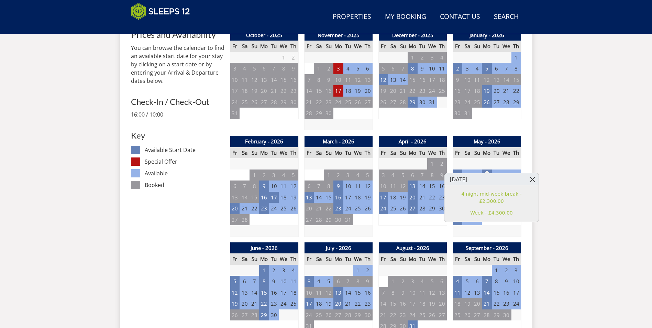
click at [526, 180] on link at bounding box center [532, 179] width 12 height 12
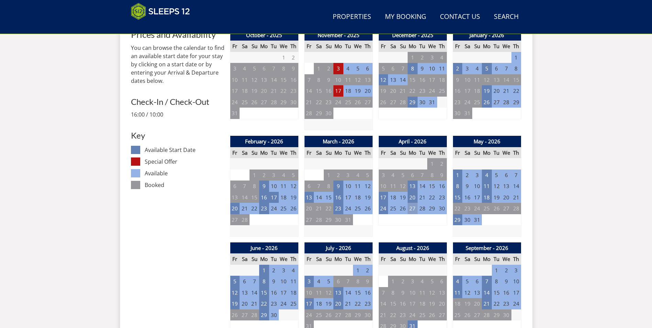
click at [414, 203] on td "27" at bounding box center [412, 208] width 10 height 11
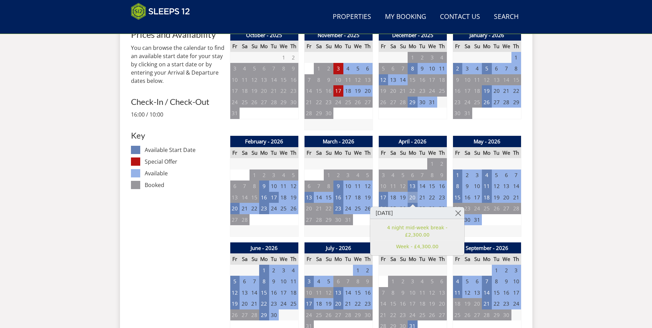
click at [412, 192] on td "20" at bounding box center [412, 197] width 10 height 11
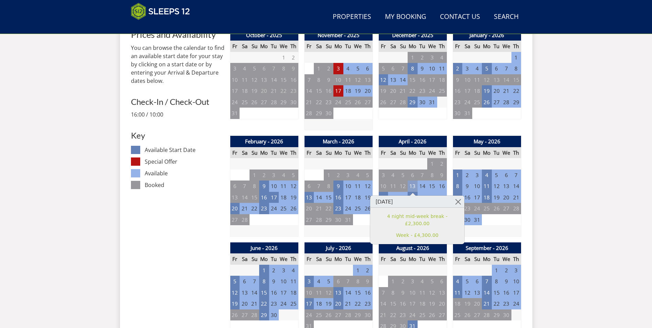
click at [416, 180] on td "13" at bounding box center [412, 185] width 10 height 11
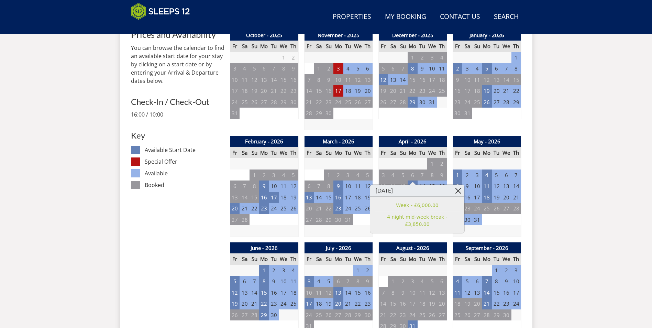
click at [452, 191] on link at bounding box center [458, 191] width 12 height 12
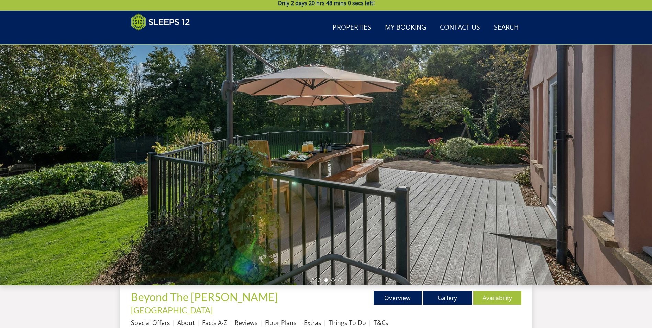
scroll to position [11, 0]
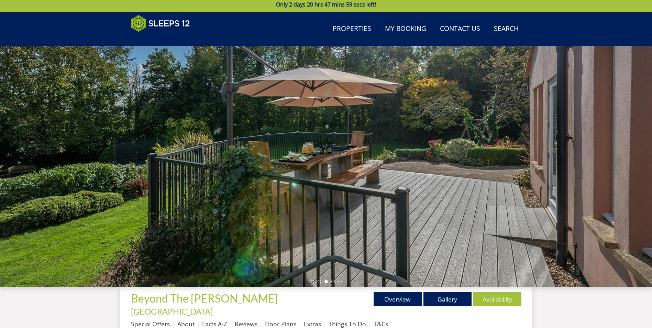
click at [449, 302] on link "Gallery" at bounding box center [447, 299] width 48 height 14
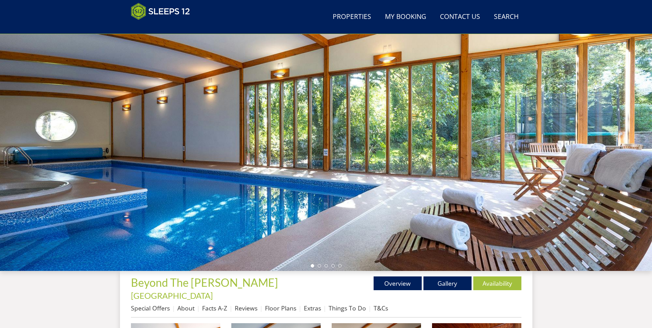
scroll to position [44, 0]
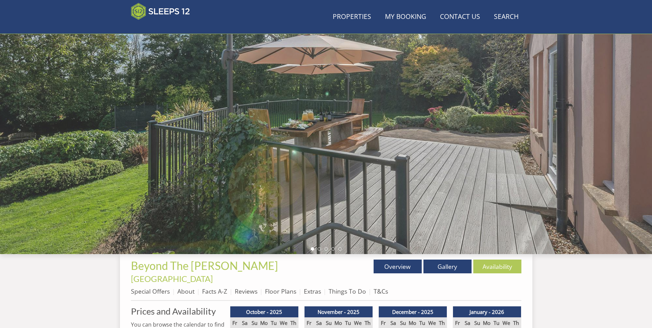
scroll to position [11, 0]
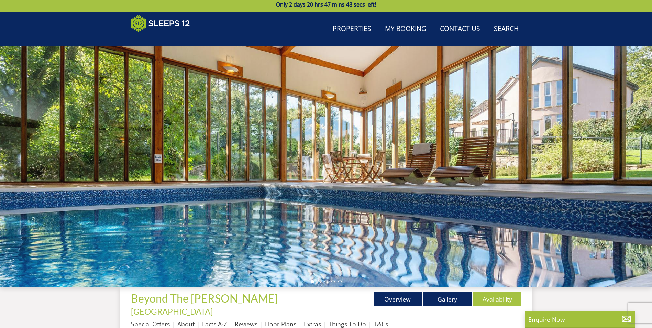
scroll to position [215, 0]
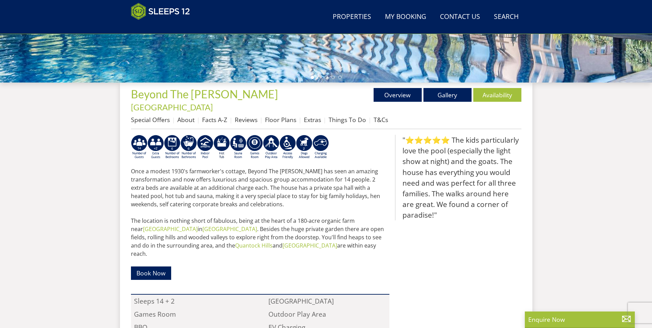
select select "5"
select select "4"
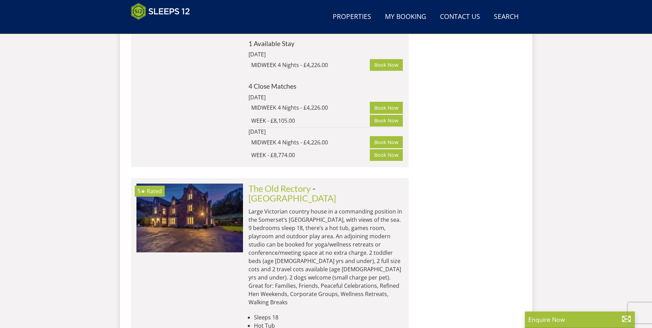
scroll to position [5231, 0]
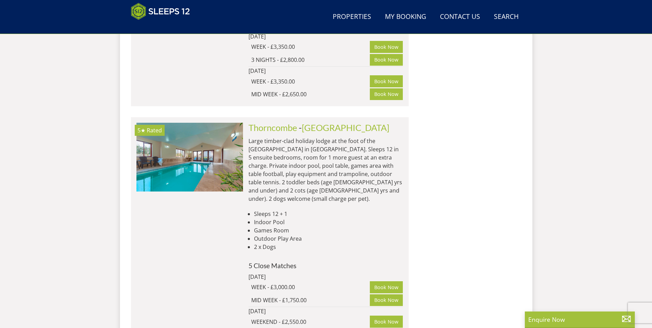
scroll to position [8357, 0]
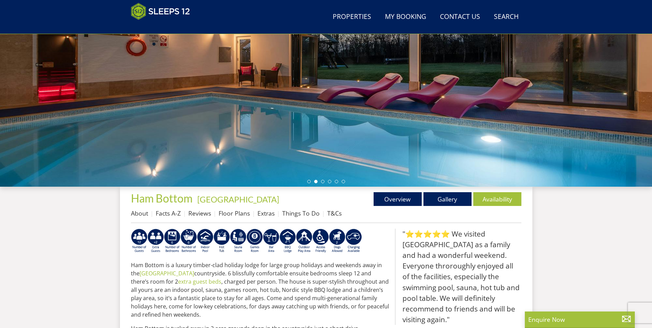
scroll to position [146, 0]
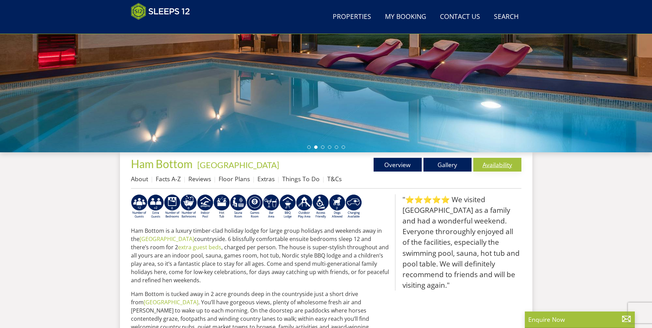
click at [504, 166] on link "Availability" at bounding box center [497, 165] width 48 height 14
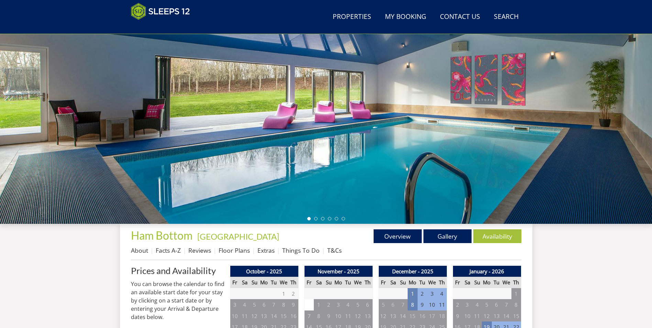
scroll to position [76, 0]
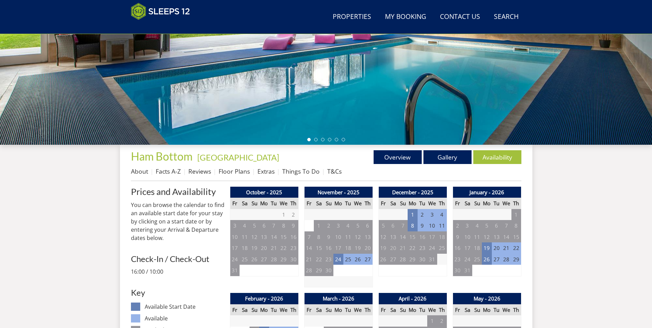
scroll to position [213, 0]
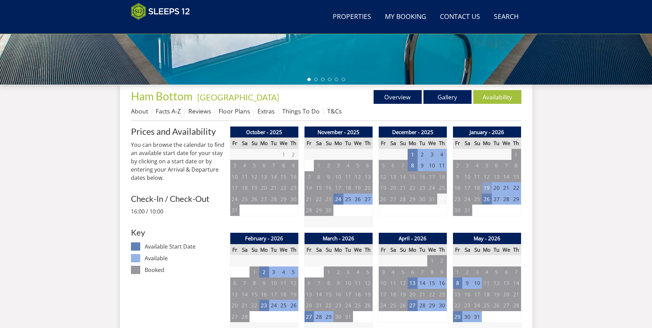
click at [487, 189] on td "19" at bounding box center [487, 187] width 10 height 11
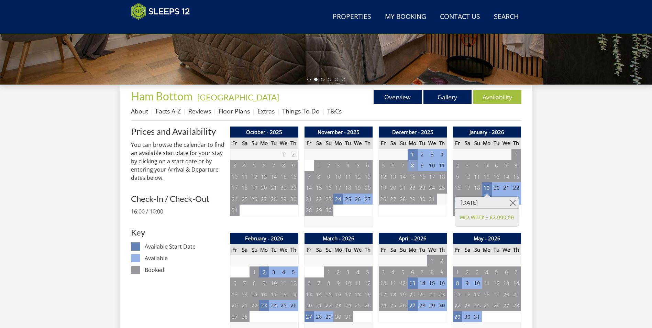
click at [414, 166] on td "8" at bounding box center [412, 165] width 10 height 11
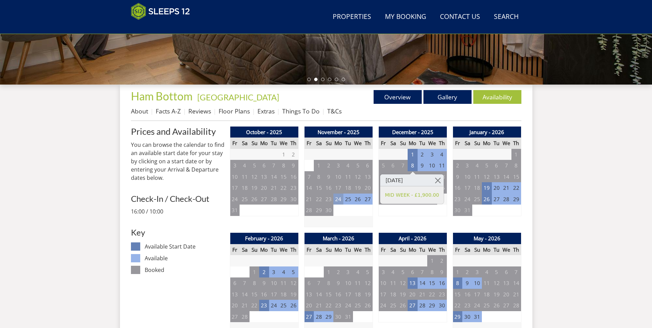
click at [338, 200] on td "24" at bounding box center [338, 198] width 10 height 11
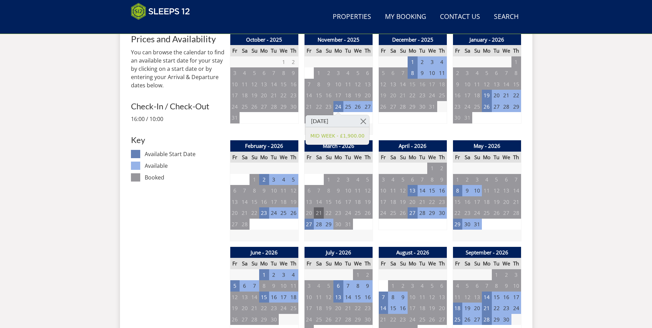
scroll to position [316, 0]
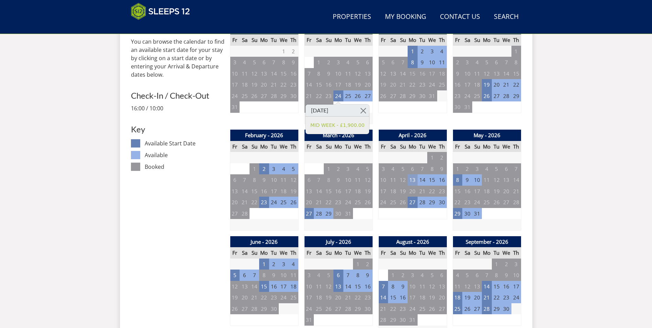
click at [414, 182] on td "13" at bounding box center [412, 179] width 10 height 11
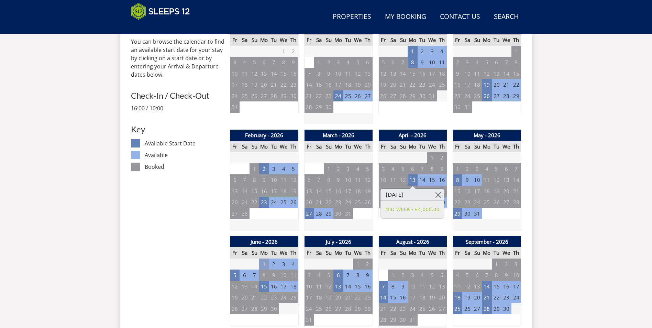
click at [267, 264] on td "1" at bounding box center [264, 263] width 10 height 11
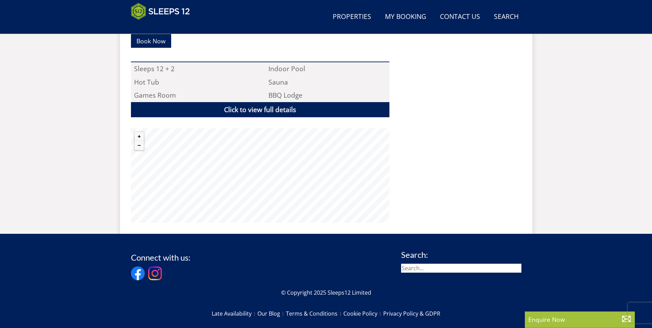
scroll to position [489, 0]
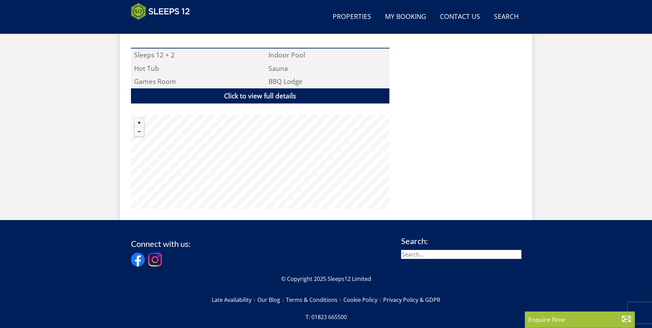
select select "5"
select select "4"
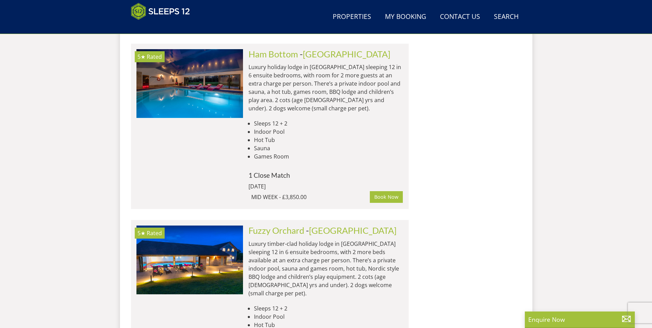
scroll to position [8701, 0]
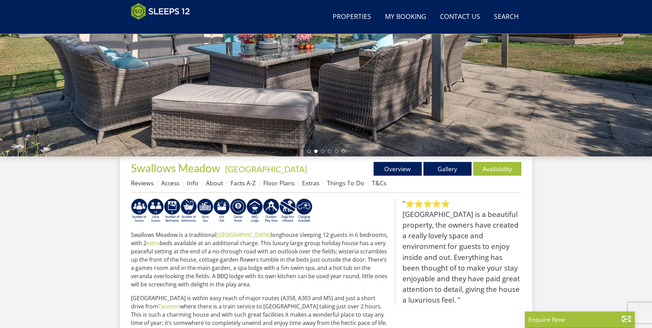
scroll to position [110, 0]
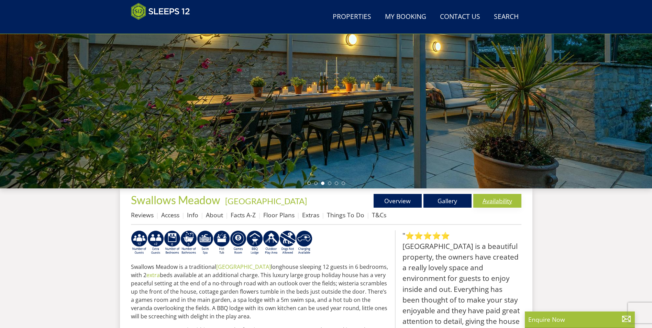
click at [504, 200] on link "Availability" at bounding box center [497, 201] width 48 height 14
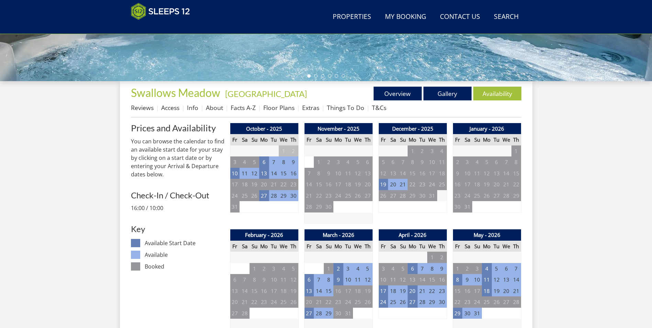
scroll to position [219, 0]
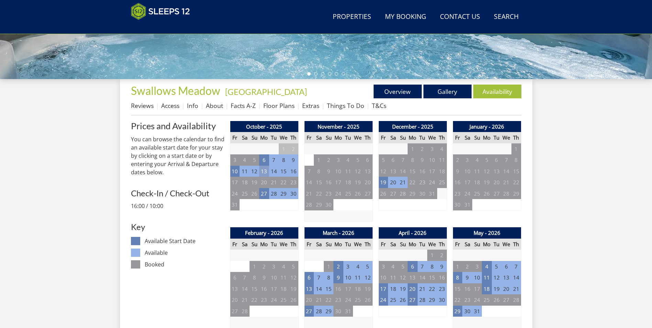
click at [265, 174] on td "13" at bounding box center [264, 171] width 10 height 11
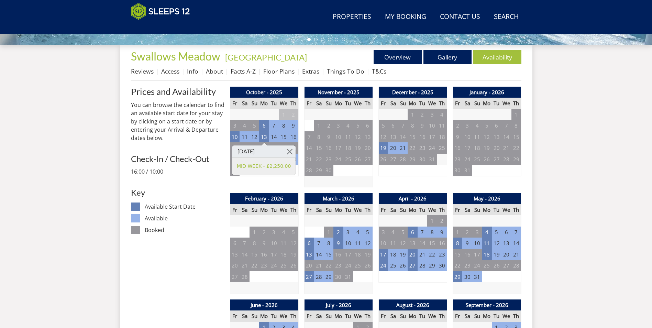
scroll to position [356, 0]
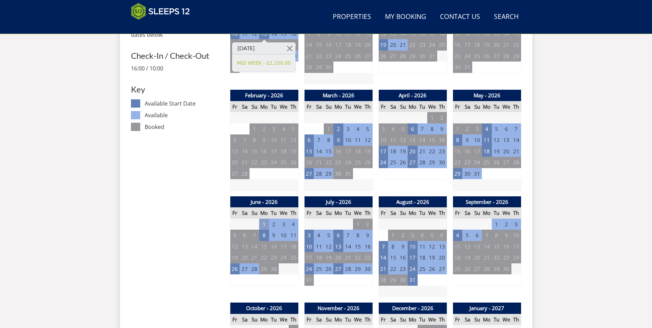
click at [264, 223] on td "1" at bounding box center [264, 224] width 10 height 11
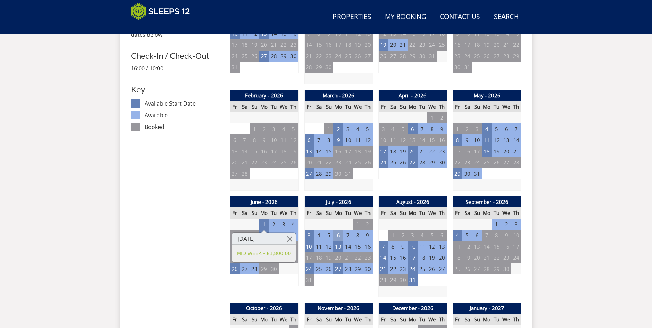
click at [338, 234] on td "6" at bounding box center [338, 235] width 10 height 11
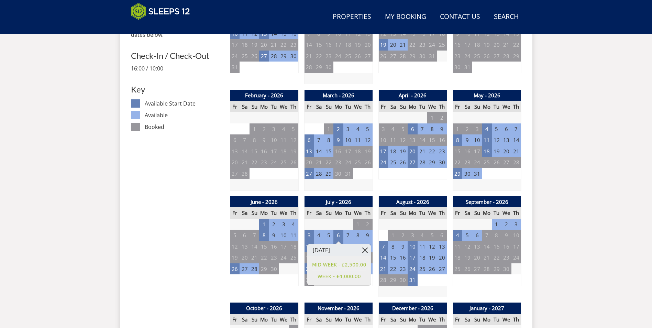
drag, startPoint x: 364, startPoint y: 249, endPoint x: 367, endPoint y: 246, distance: 4.9
click at [365, 248] on link at bounding box center [365, 250] width 12 height 12
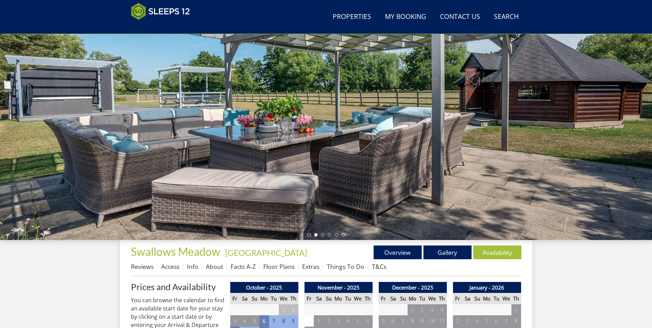
scroll to position [47, 0]
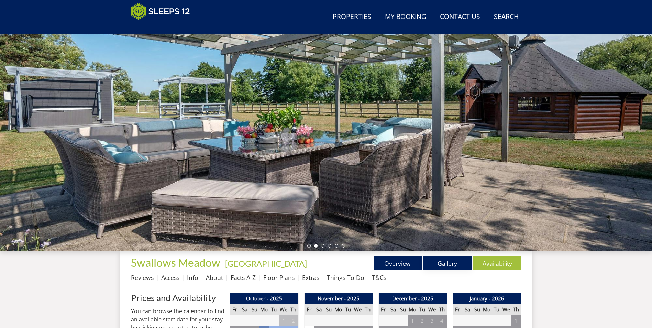
click at [451, 262] on link "Gallery" at bounding box center [447, 263] width 48 height 14
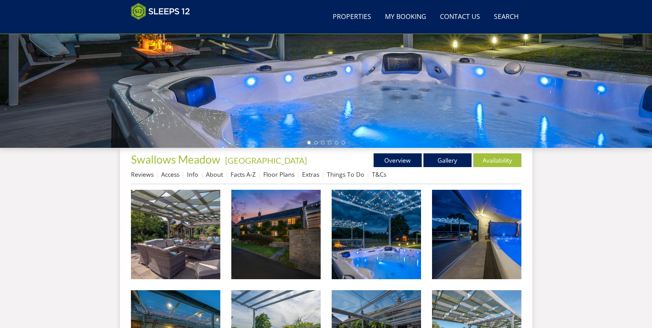
scroll to position [180, 0]
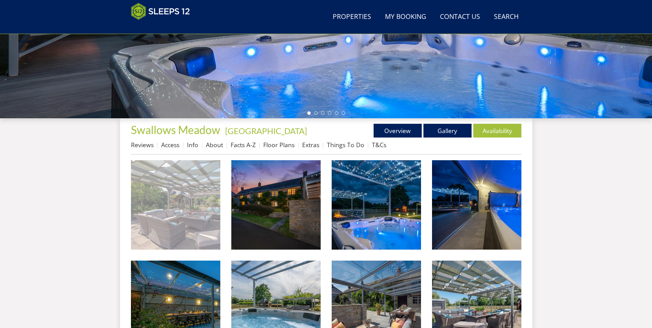
click at [202, 206] on img at bounding box center [175, 204] width 89 height 89
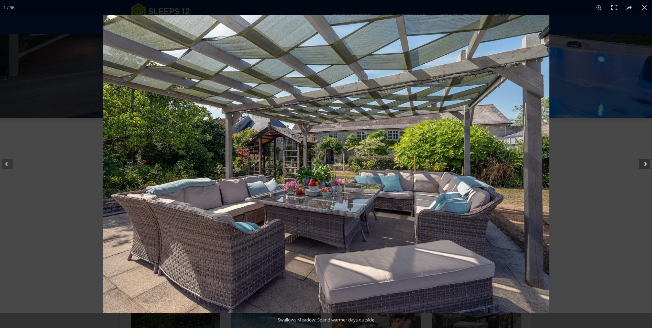
click at [647, 165] on button at bounding box center [640, 164] width 24 height 34
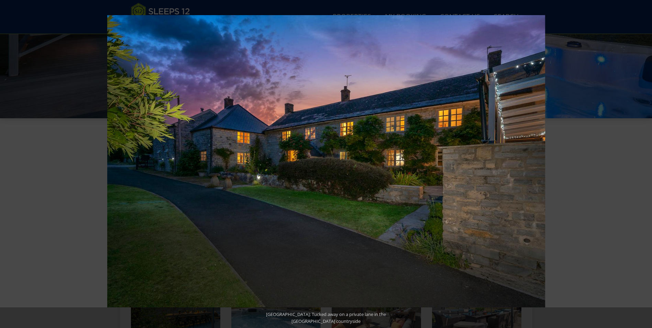
click at [647, 165] on button at bounding box center [640, 164] width 24 height 34
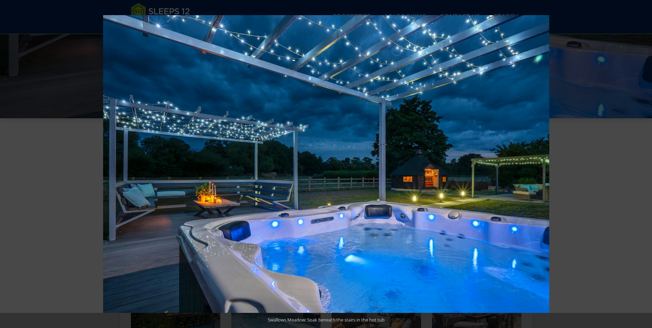
click at [647, 165] on button at bounding box center [640, 164] width 24 height 34
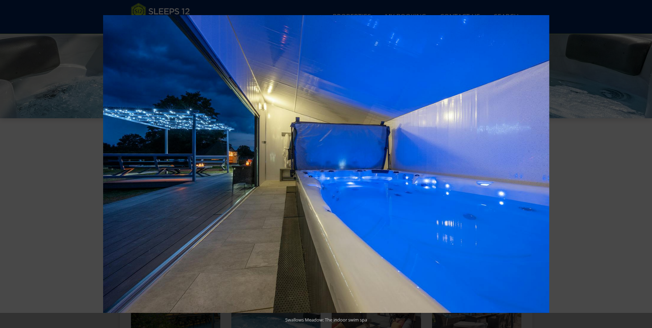
click at [647, 165] on button at bounding box center [640, 164] width 24 height 34
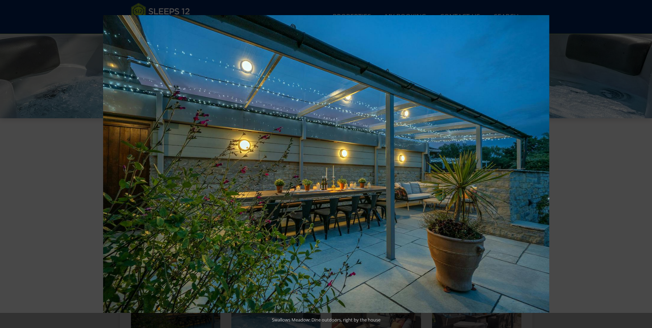
click at [647, 165] on button at bounding box center [640, 164] width 24 height 34
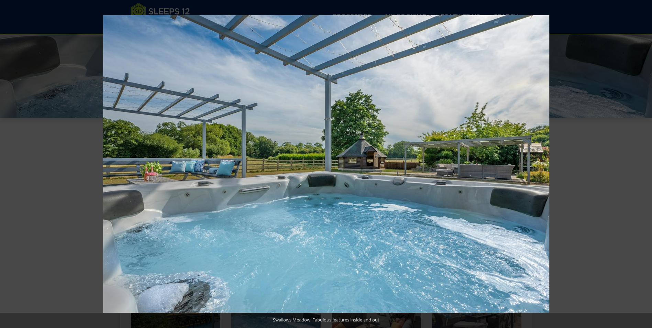
click at [647, 165] on button at bounding box center [640, 164] width 24 height 34
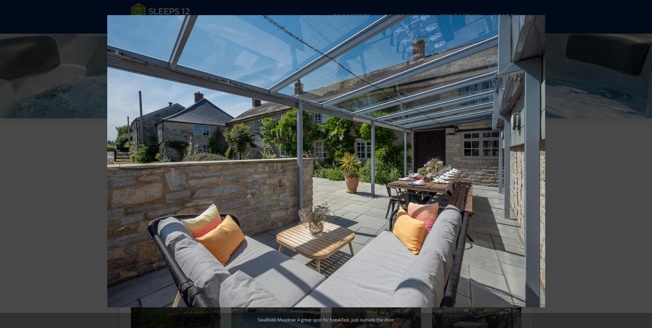
click at [647, 165] on button at bounding box center [640, 164] width 24 height 34
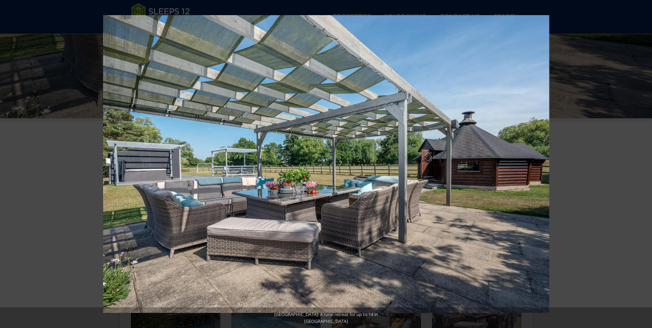
click at [647, 165] on button at bounding box center [640, 164] width 24 height 34
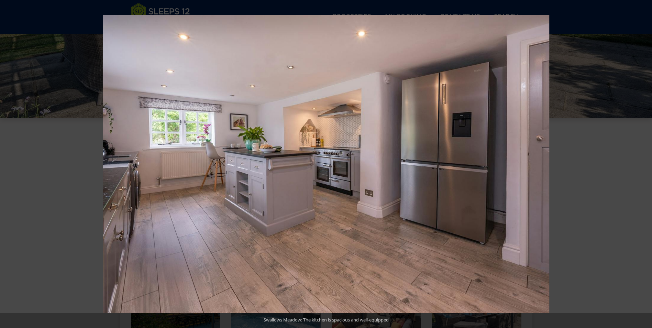
click at [647, 165] on button at bounding box center [640, 164] width 24 height 34
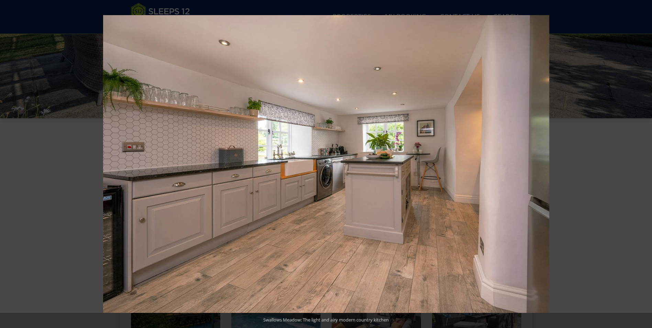
click at [647, 165] on button at bounding box center [640, 164] width 24 height 34
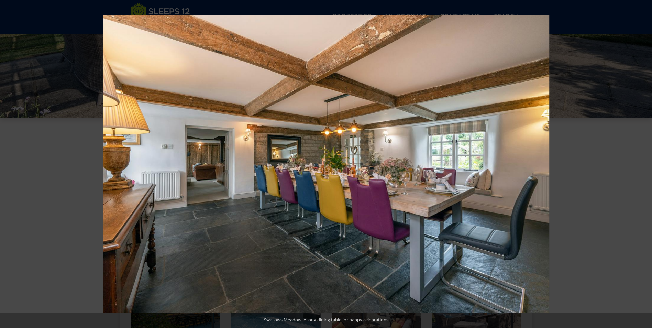
click at [647, 165] on button at bounding box center [640, 164] width 24 height 34
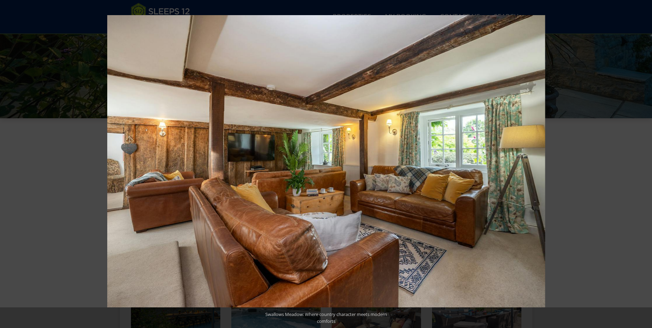
click at [647, 165] on button at bounding box center [640, 164] width 24 height 34
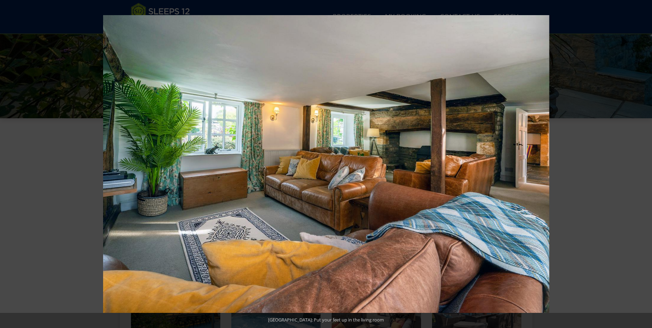
click at [647, 165] on button at bounding box center [640, 164] width 24 height 34
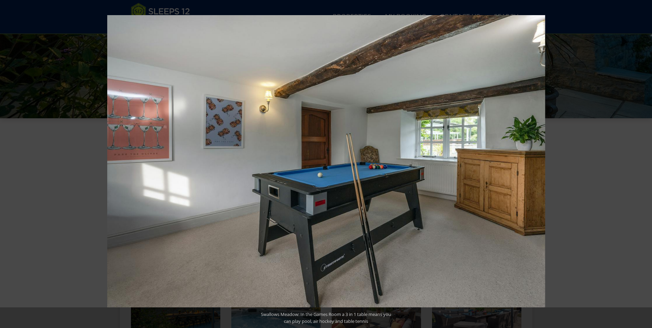
click at [647, 165] on button at bounding box center [640, 164] width 24 height 34
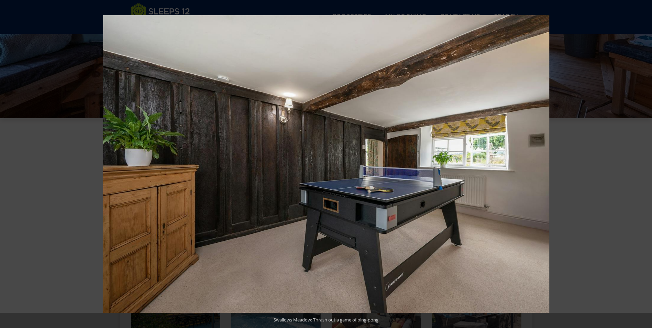
click at [647, 165] on button at bounding box center [640, 164] width 24 height 34
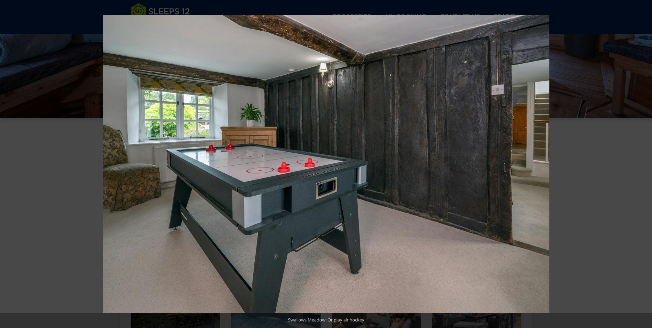
click at [647, 165] on button at bounding box center [640, 164] width 24 height 34
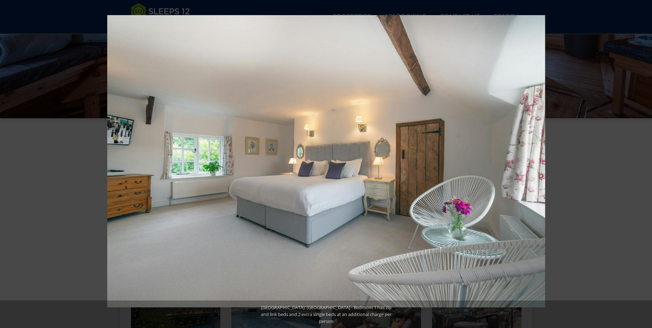
click at [647, 165] on button at bounding box center [640, 164] width 24 height 34
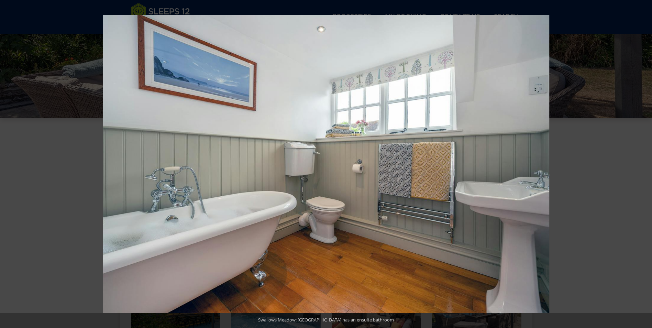
click at [647, 165] on button at bounding box center [640, 164] width 24 height 34
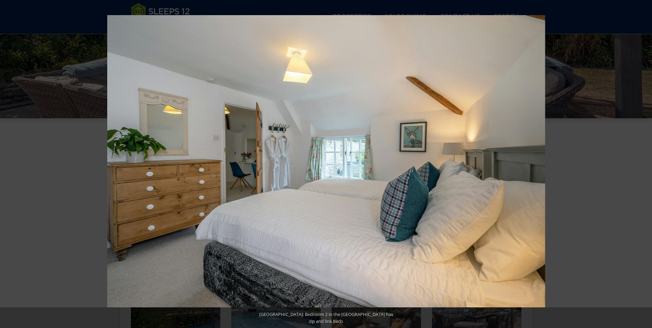
click at [647, 165] on button at bounding box center [640, 164] width 24 height 34
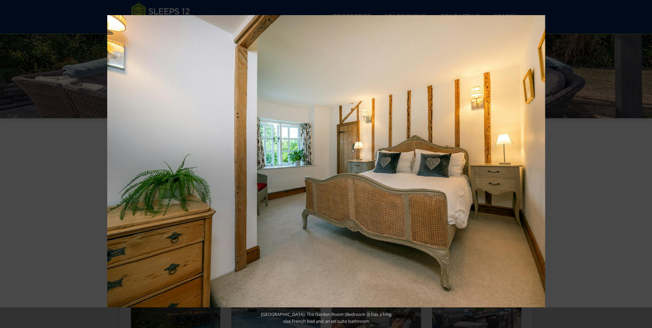
click at [647, 165] on button at bounding box center [640, 164] width 24 height 34
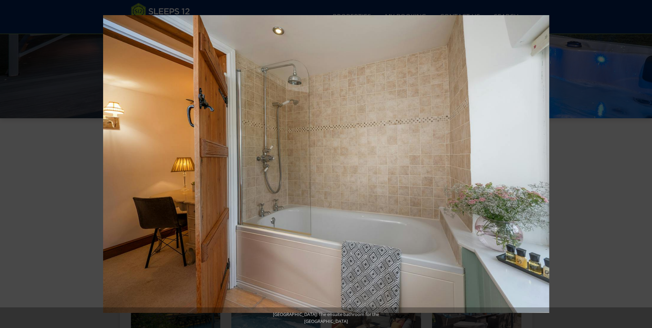
click at [647, 165] on button at bounding box center [640, 164] width 24 height 34
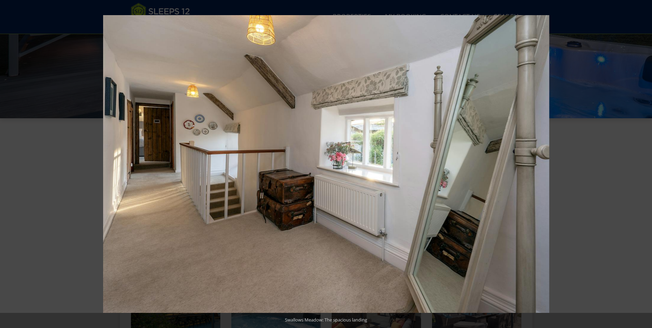
click at [647, 165] on button at bounding box center [640, 164] width 24 height 34
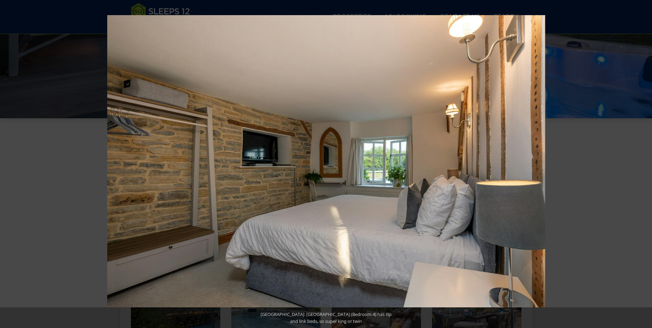
click at [647, 165] on button at bounding box center [640, 164] width 24 height 34
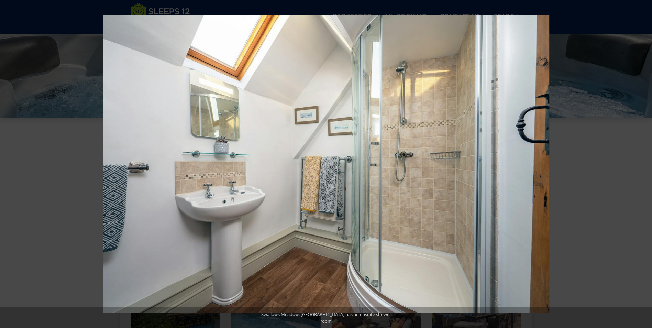
click at [647, 165] on button at bounding box center [640, 164] width 24 height 34
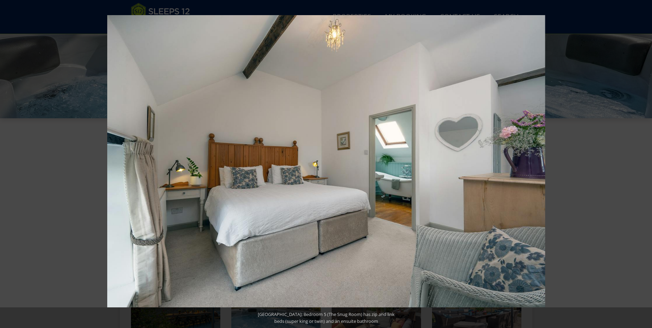
click at [647, 165] on button at bounding box center [640, 164] width 24 height 34
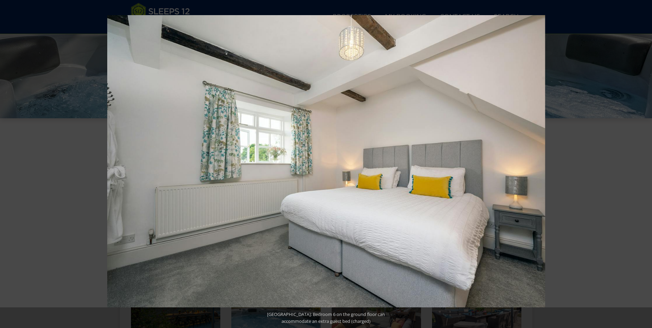
click at [647, 165] on button at bounding box center [640, 164] width 24 height 34
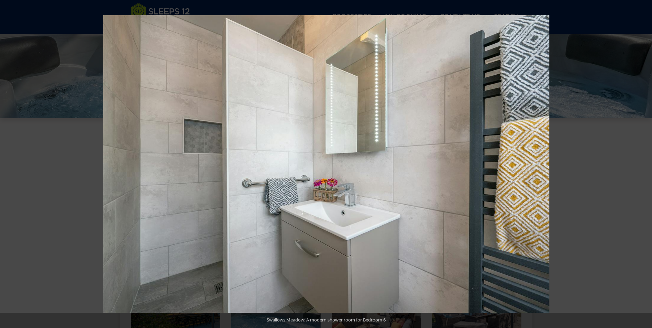
click at [647, 165] on button at bounding box center [640, 164] width 24 height 34
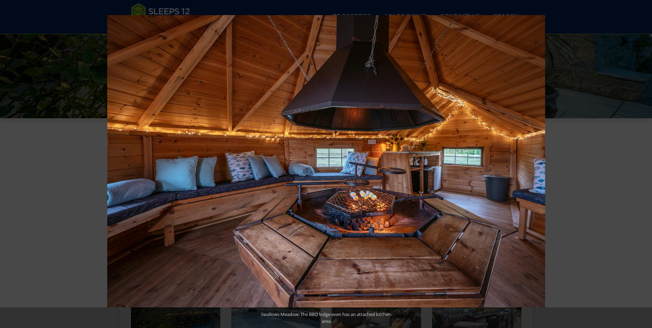
click at [647, 165] on button at bounding box center [640, 164] width 24 height 34
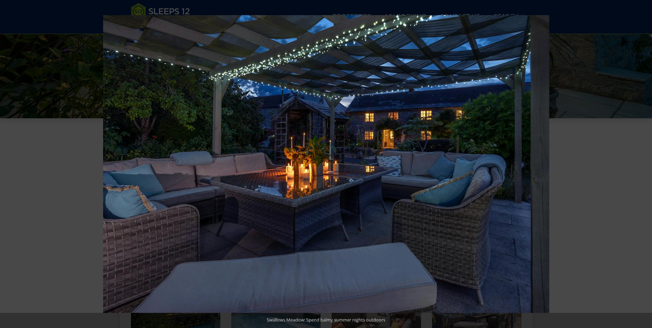
click at [647, 165] on button at bounding box center [640, 164] width 24 height 34
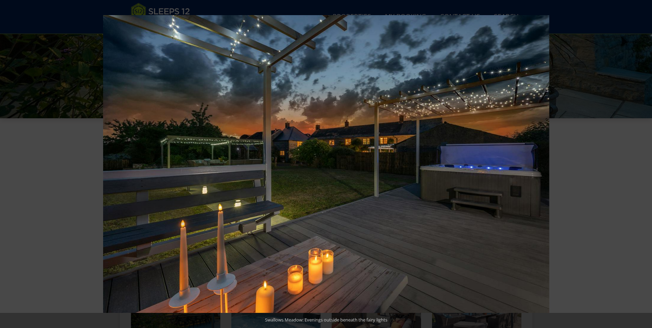
click at [647, 165] on button at bounding box center [640, 164] width 24 height 34
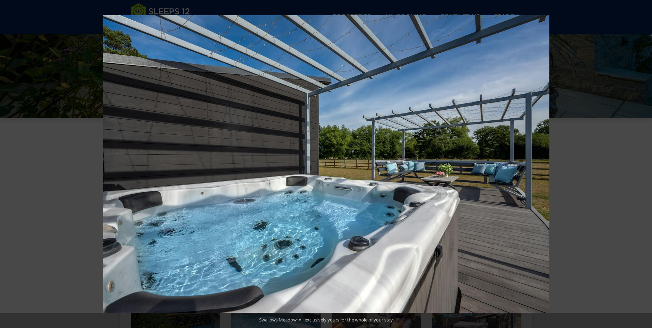
click at [647, 165] on button at bounding box center [640, 164] width 24 height 34
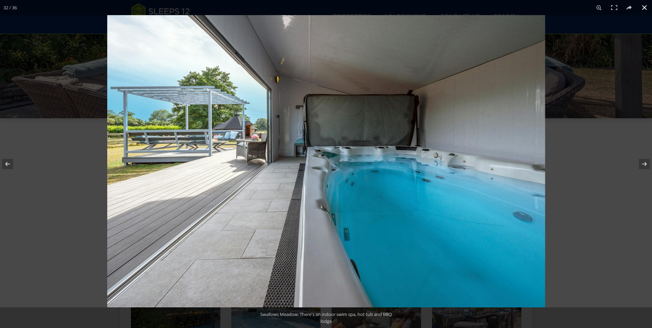
click at [643, 10] on button at bounding box center [644, 7] width 15 height 15
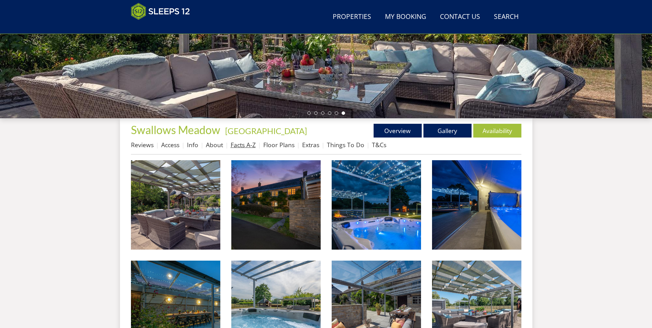
click at [239, 146] on link "Facts A-Z" at bounding box center [243, 145] width 25 height 8
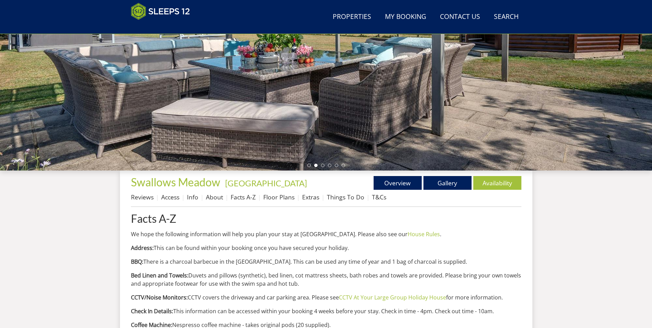
scroll to position [116, 0]
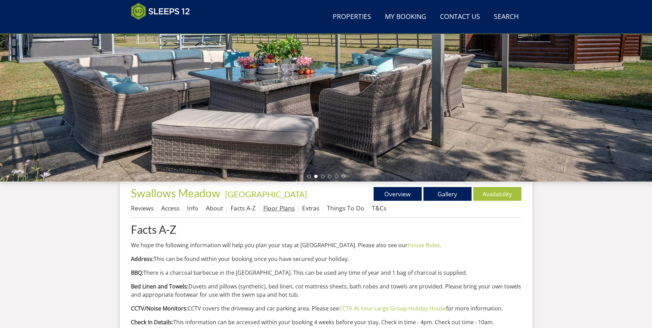
click at [282, 208] on link "Floor Plans" at bounding box center [278, 208] width 31 height 8
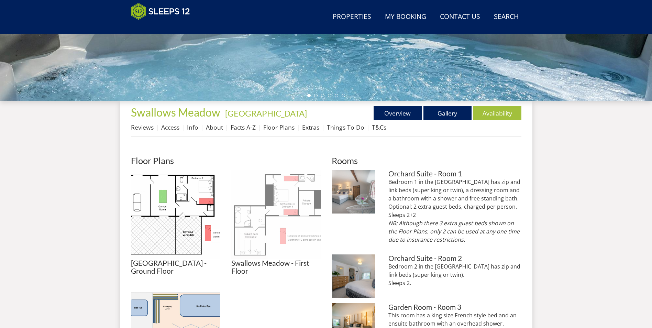
scroll to position [213, 0]
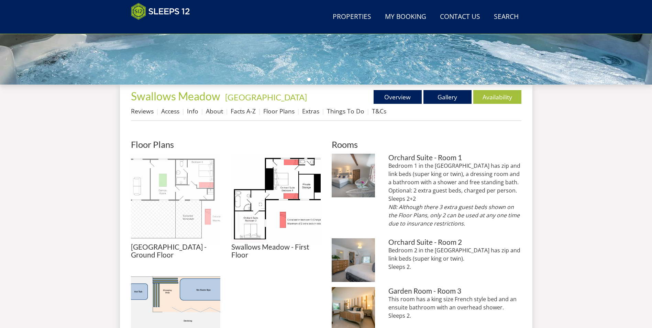
click at [183, 217] on img at bounding box center [175, 198] width 89 height 89
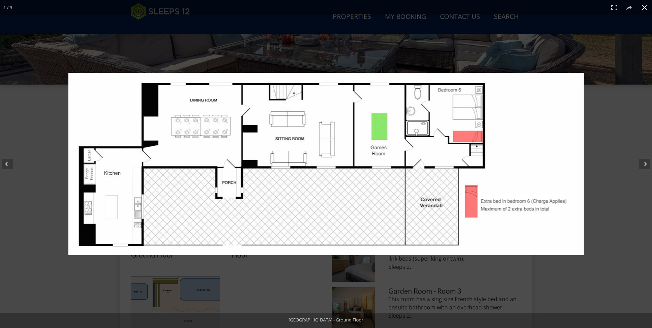
click at [647, 6] on button at bounding box center [644, 7] width 15 height 15
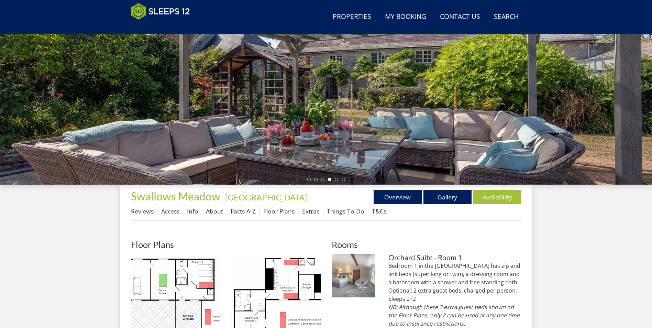
scroll to position [110, 0]
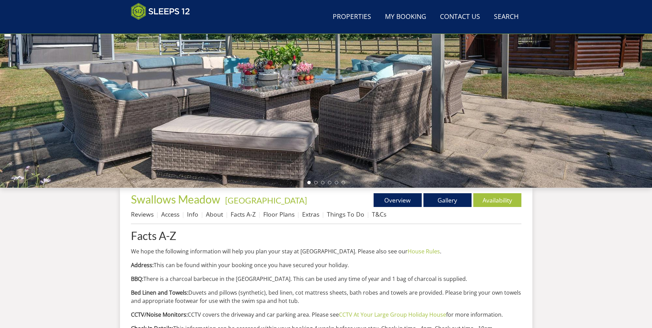
scroll to position [116, 0]
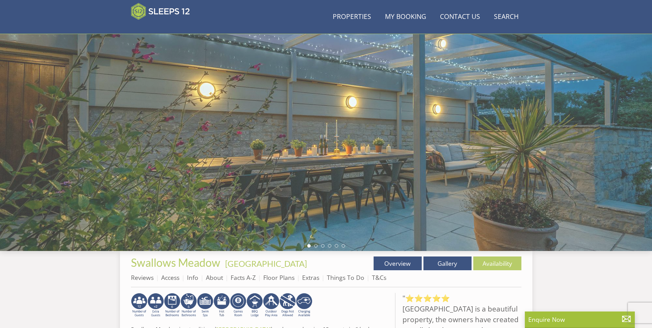
scroll to position [110, 0]
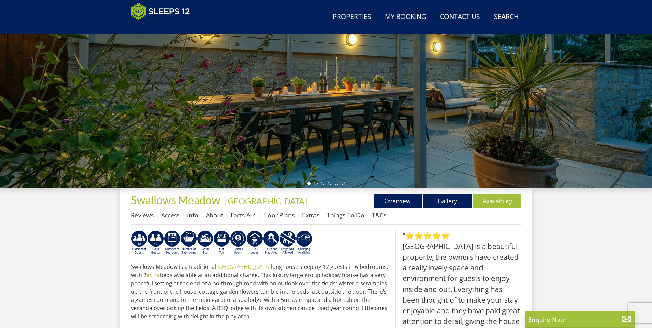
select select "5"
select select "4"
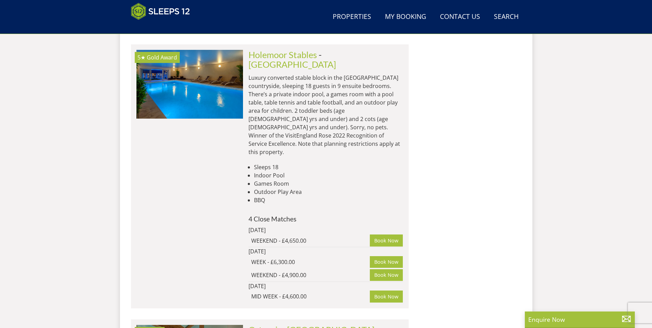
scroll to position [9594, 0]
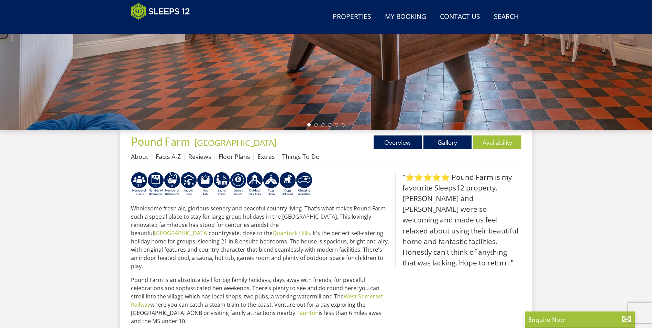
scroll to position [146, 0]
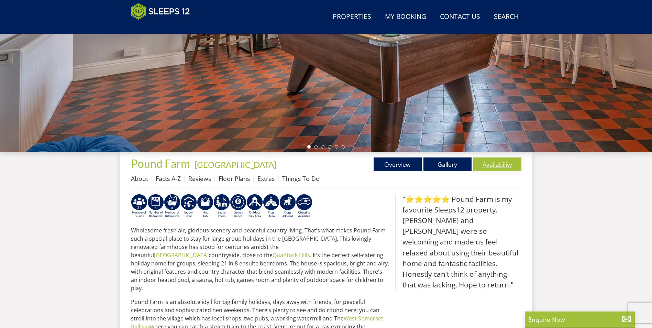
click at [490, 165] on link "Availability" at bounding box center [497, 164] width 48 height 14
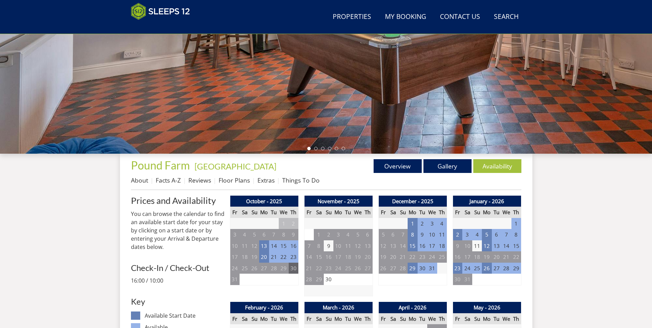
scroll to position [182, 0]
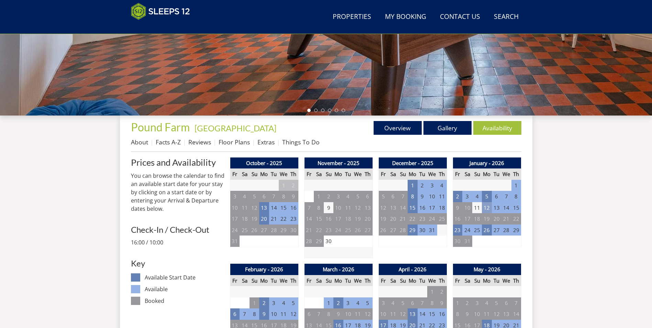
click at [486, 208] on td "12" at bounding box center [487, 207] width 10 height 11
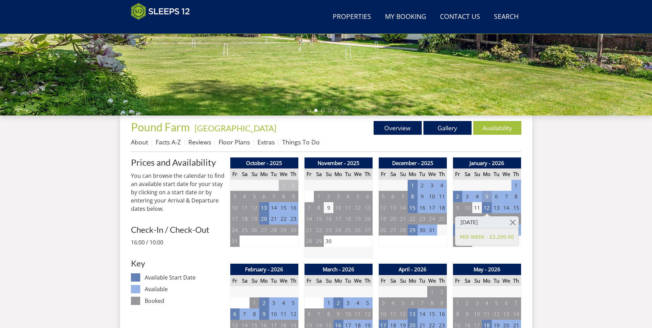
click at [487, 194] on td "5" at bounding box center [487, 196] width 10 height 11
click at [415, 227] on td "29" at bounding box center [412, 229] width 10 height 11
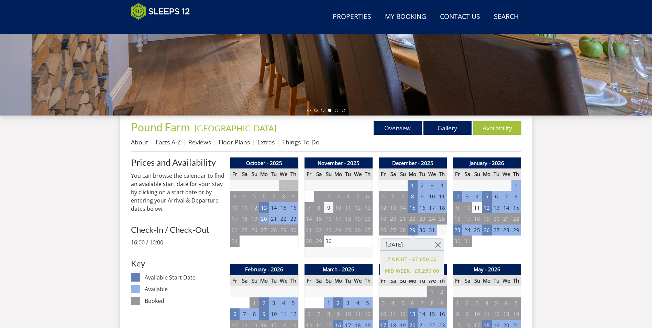
click at [264, 220] on td "20" at bounding box center [264, 218] width 10 height 11
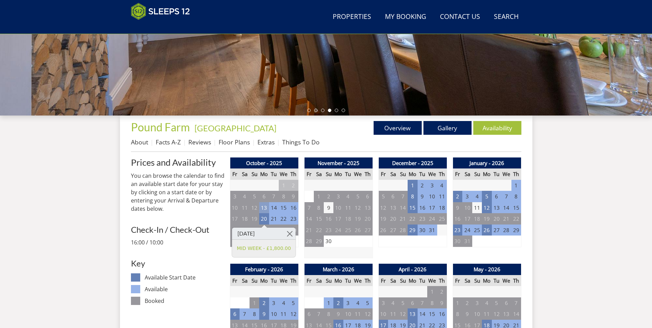
click at [265, 209] on td "13" at bounding box center [264, 207] width 10 height 11
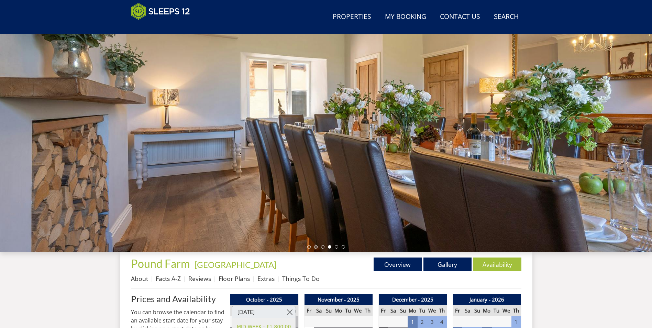
scroll to position [45, 0]
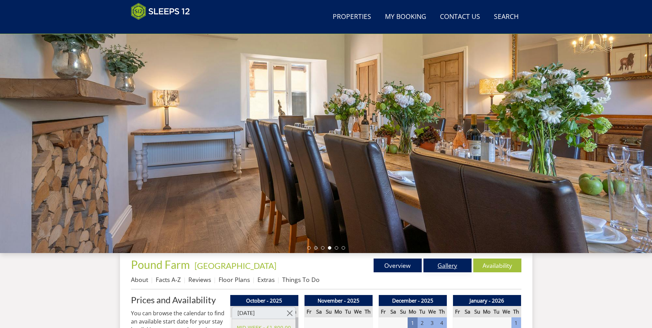
click at [453, 267] on link "Gallery" at bounding box center [447, 265] width 48 height 14
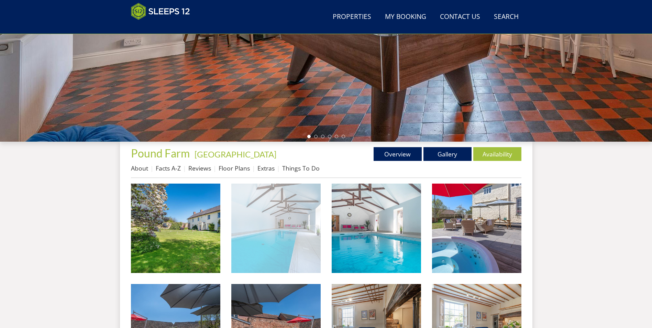
scroll to position [181, 0]
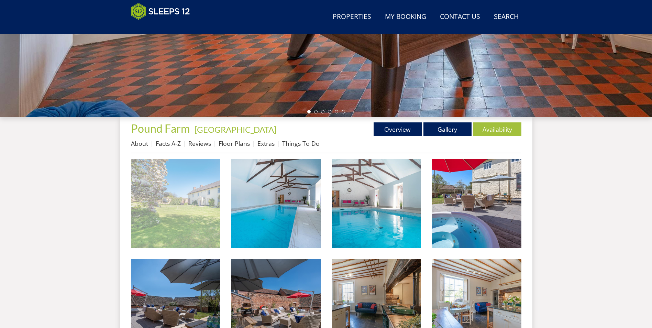
click at [192, 221] on img at bounding box center [175, 203] width 89 height 89
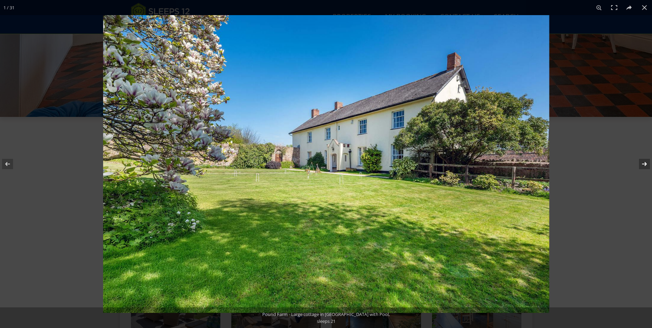
click at [644, 166] on button at bounding box center [640, 164] width 24 height 34
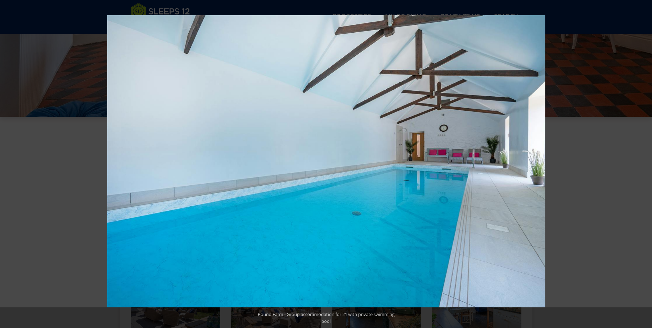
click at [644, 166] on button at bounding box center [640, 164] width 24 height 34
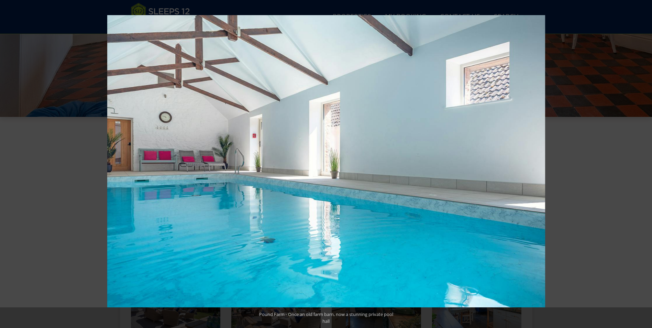
click at [644, 166] on button at bounding box center [640, 164] width 24 height 34
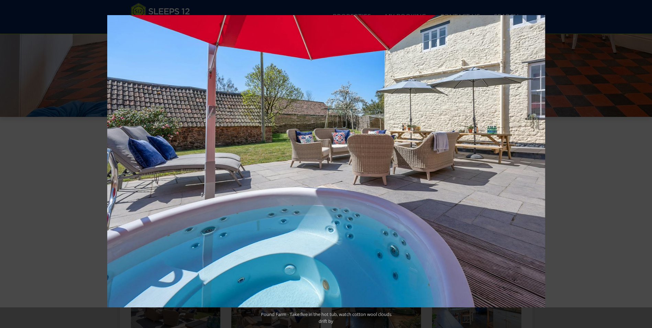
click at [644, 166] on button at bounding box center [640, 164] width 24 height 34
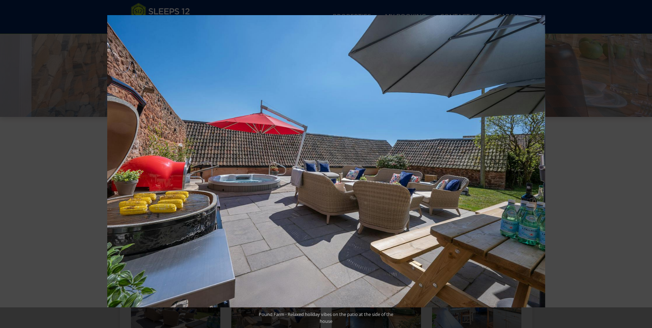
click at [644, 166] on button at bounding box center [640, 164] width 24 height 34
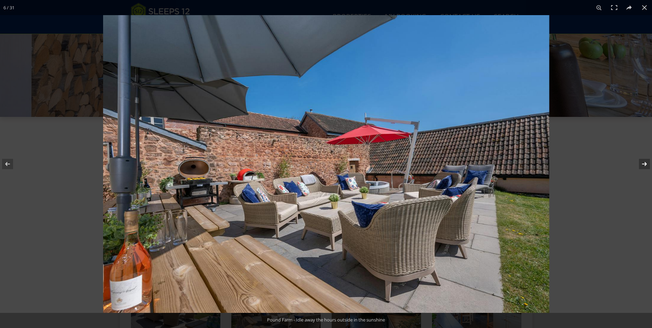
click at [644, 166] on button at bounding box center [640, 164] width 24 height 34
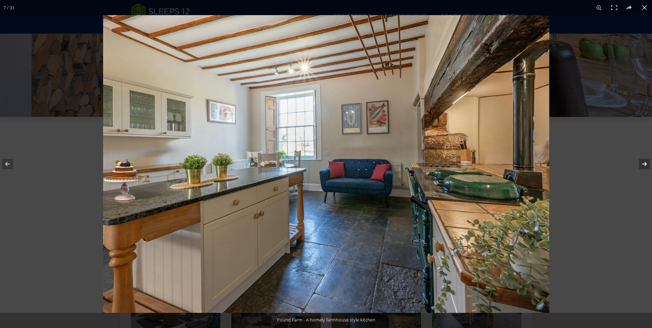
click at [644, 166] on button at bounding box center [640, 164] width 24 height 34
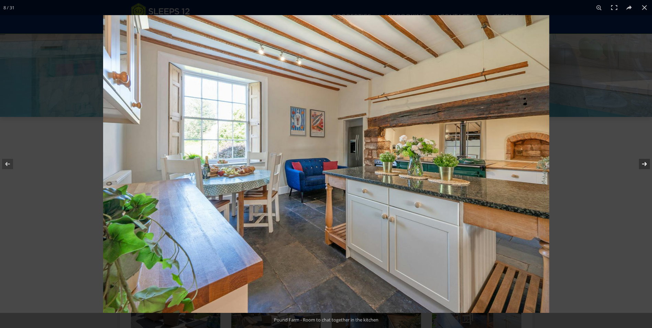
click at [644, 166] on button at bounding box center [640, 164] width 24 height 34
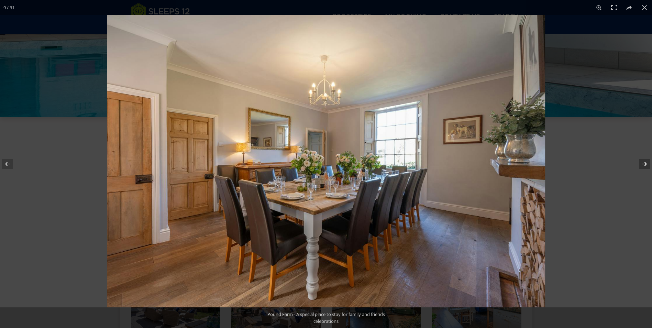
click at [644, 166] on button at bounding box center [640, 164] width 24 height 34
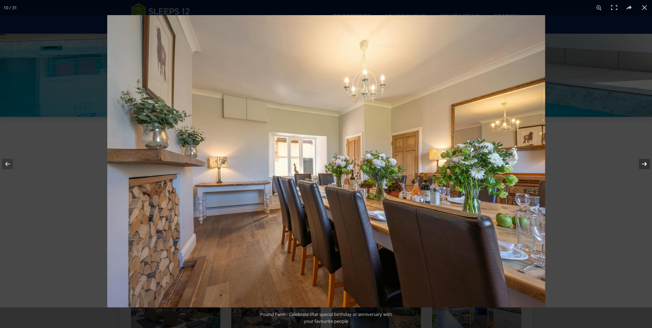
click at [644, 166] on button at bounding box center [640, 164] width 24 height 34
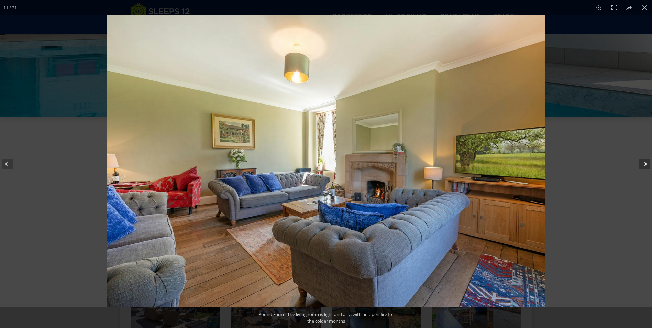
click at [644, 166] on button at bounding box center [640, 164] width 24 height 34
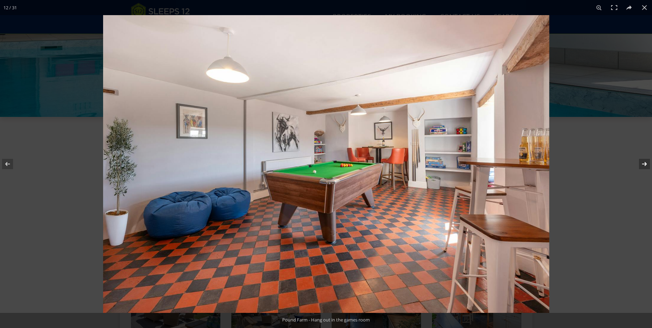
click at [644, 166] on button at bounding box center [640, 164] width 24 height 34
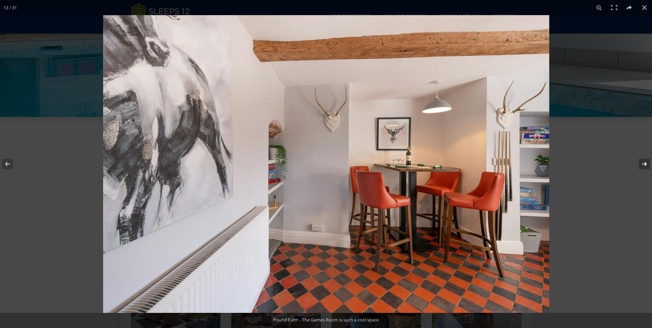
click at [644, 166] on button at bounding box center [640, 164] width 24 height 34
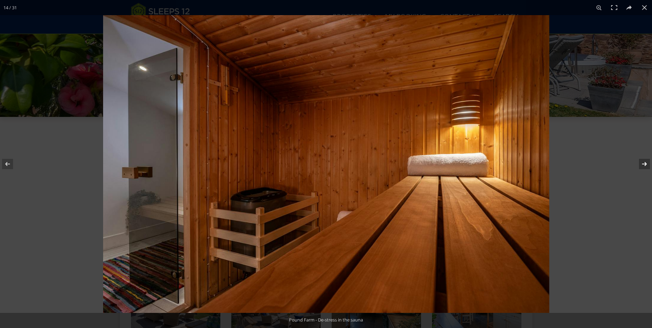
click at [644, 166] on button at bounding box center [640, 164] width 24 height 34
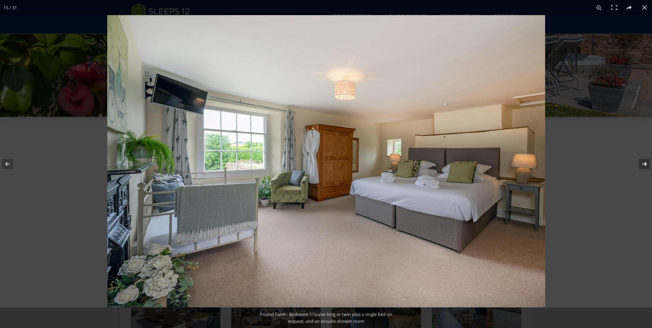
click at [644, 166] on button at bounding box center [640, 164] width 24 height 34
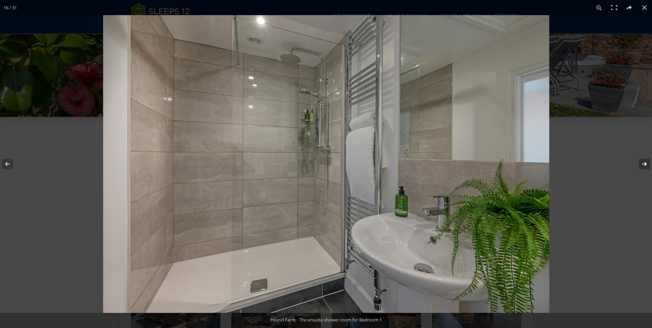
click at [644, 166] on button at bounding box center [640, 164] width 24 height 34
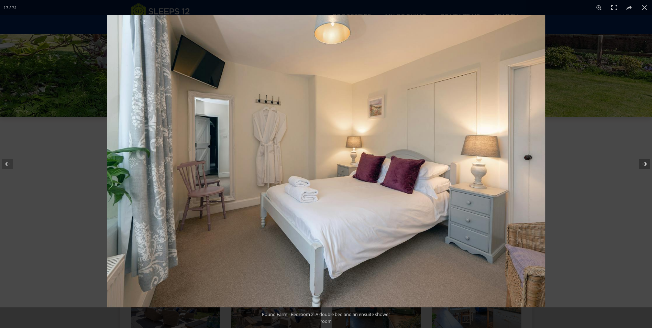
click at [644, 166] on button at bounding box center [640, 164] width 24 height 34
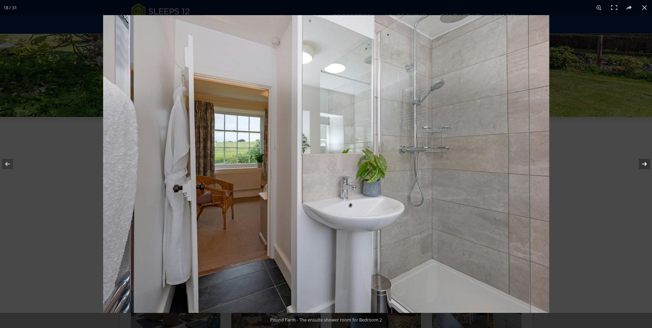
click at [644, 166] on button at bounding box center [640, 164] width 24 height 34
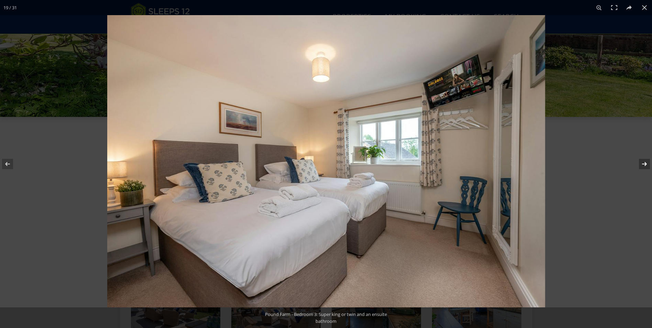
click at [644, 166] on button at bounding box center [640, 164] width 24 height 34
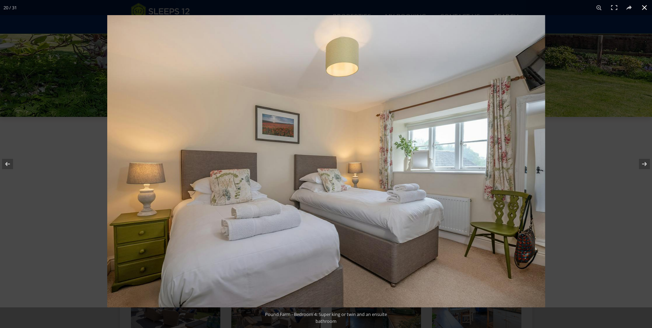
click at [644, 9] on button at bounding box center [644, 7] width 15 height 15
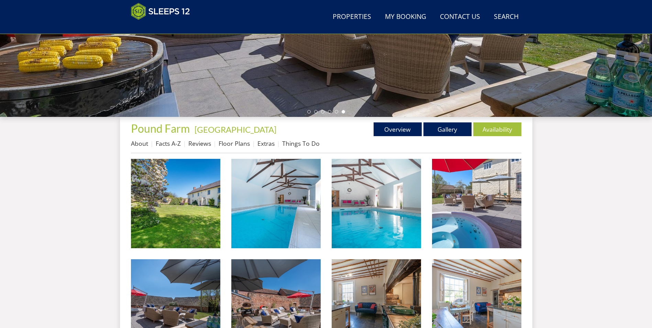
scroll to position [45, 0]
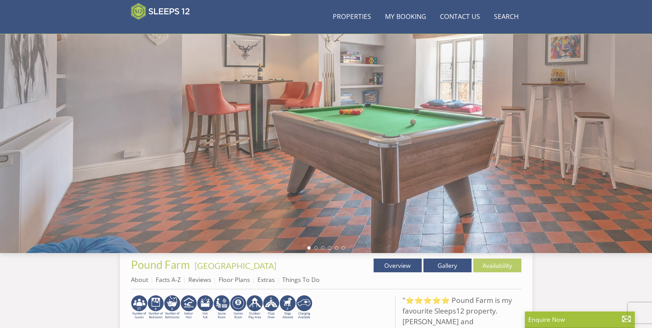
scroll to position [146, 0]
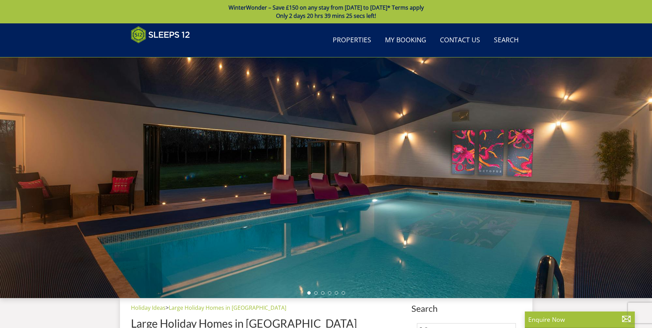
select select "5"
select select "4"
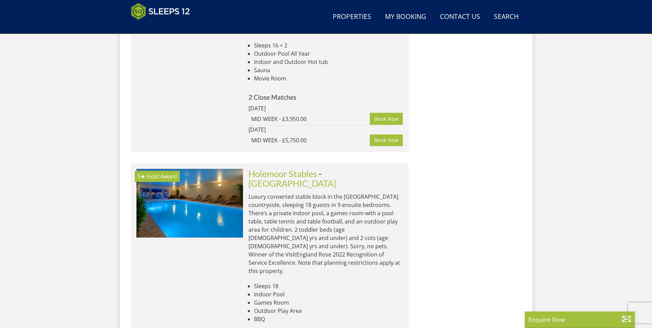
scroll to position [9285, 0]
